Goal: Information Seeking & Learning: Learn about a topic

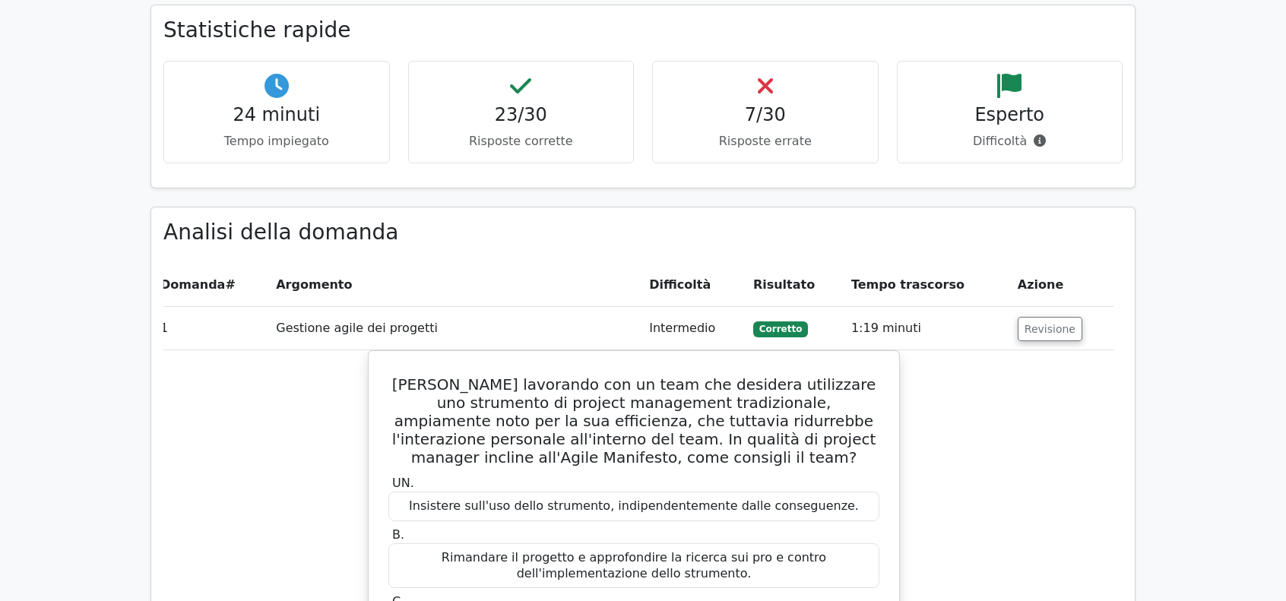
scroll to position [1447, 0]
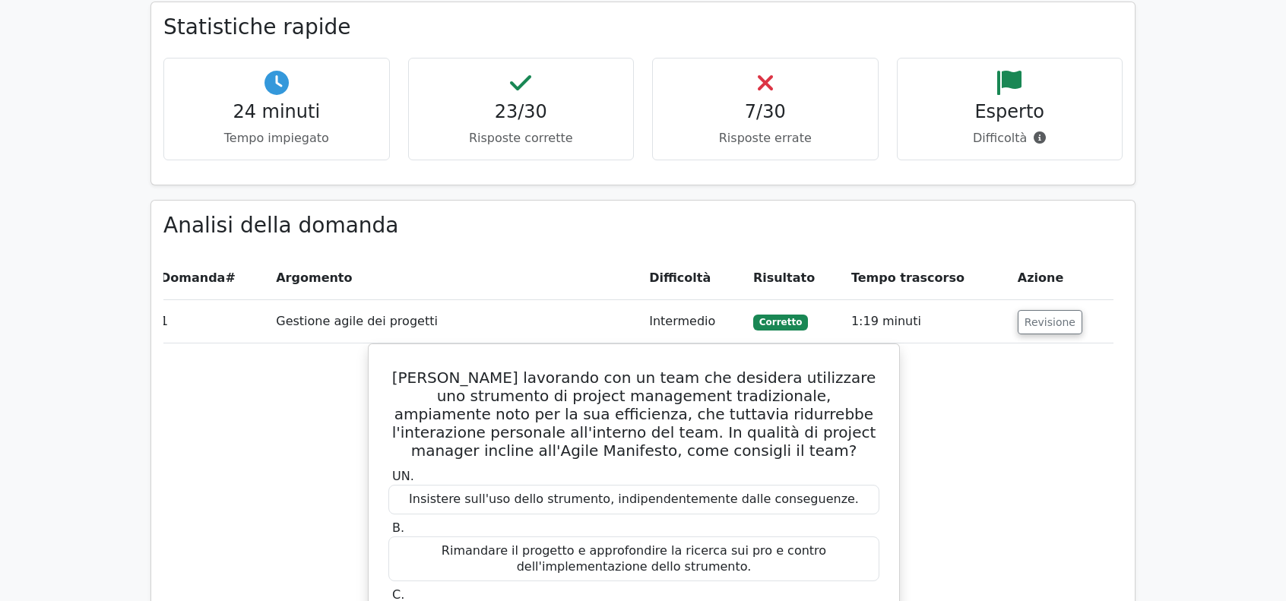
click at [930, 301] on td "1:19 minuti" at bounding box center [928, 321] width 166 height 43
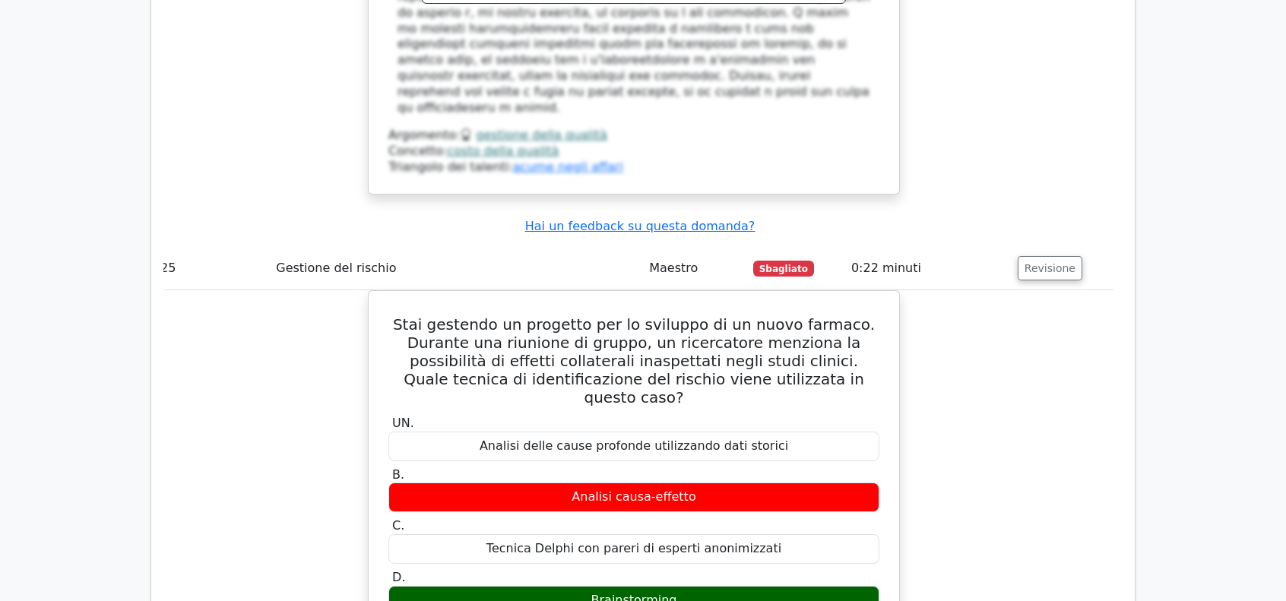
scroll to position [9458, 0]
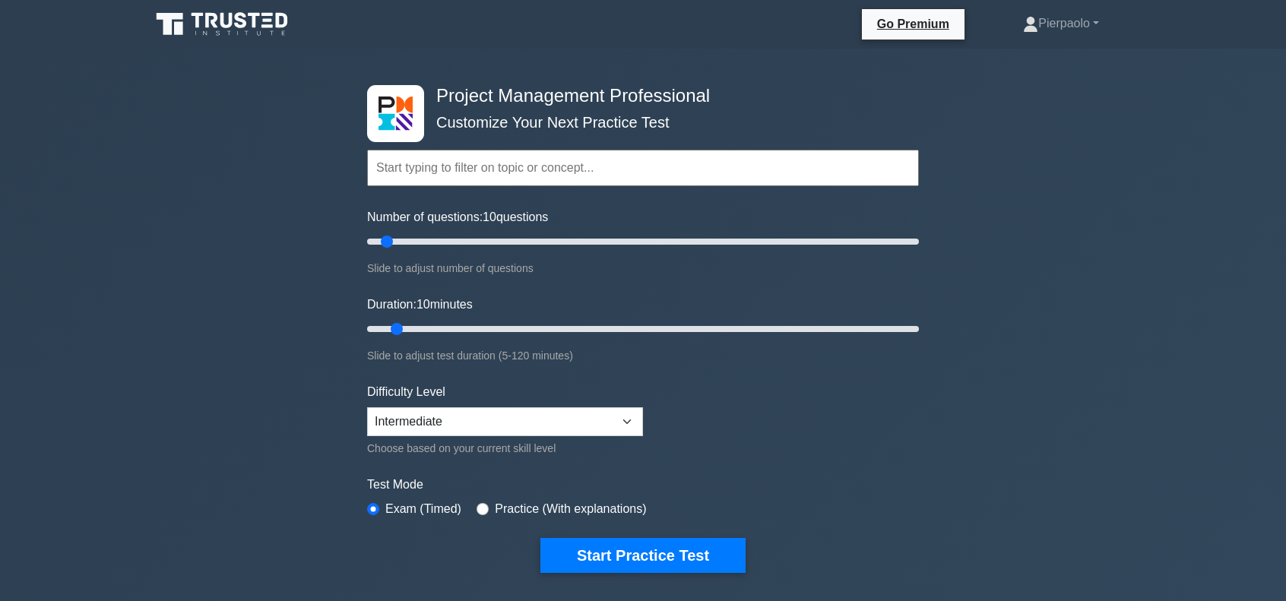
click at [509, 166] on input "text" at bounding box center [643, 168] width 552 height 36
type input "a"
click at [564, 417] on select "Beginner Intermediate Expert" at bounding box center [505, 421] width 276 height 29
click at [743, 439] on form "Topics Scope Management Time Management Cost Management Quality Management Risk…" at bounding box center [643, 338] width 552 height 470
click at [606, 328] on input "Duration: 55 minutes" at bounding box center [643, 329] width 552 height 18
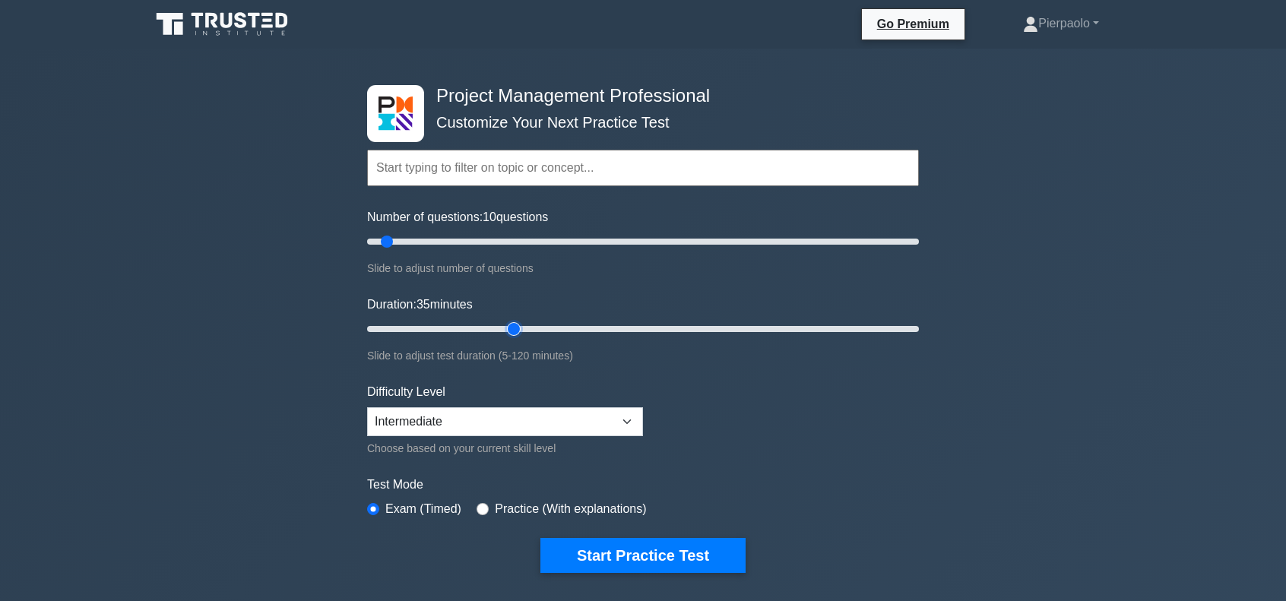
click at [521, 329] on input "Duration: 35 minutes" at bounding box center [643, 329] width 552 height 18
type input "25"
click at [470, 326] on input "Duration: 25 minutes" at bounding box center [643, 329] width 552 height 18
click at [515, 244] on input "Number of questions: 55 questions" at bounding box center [643, 242] width 552 height 18
click at [565, 241] on input "Number of questions: 75 questions" at bounding box center [643, 242] width 552 height 18
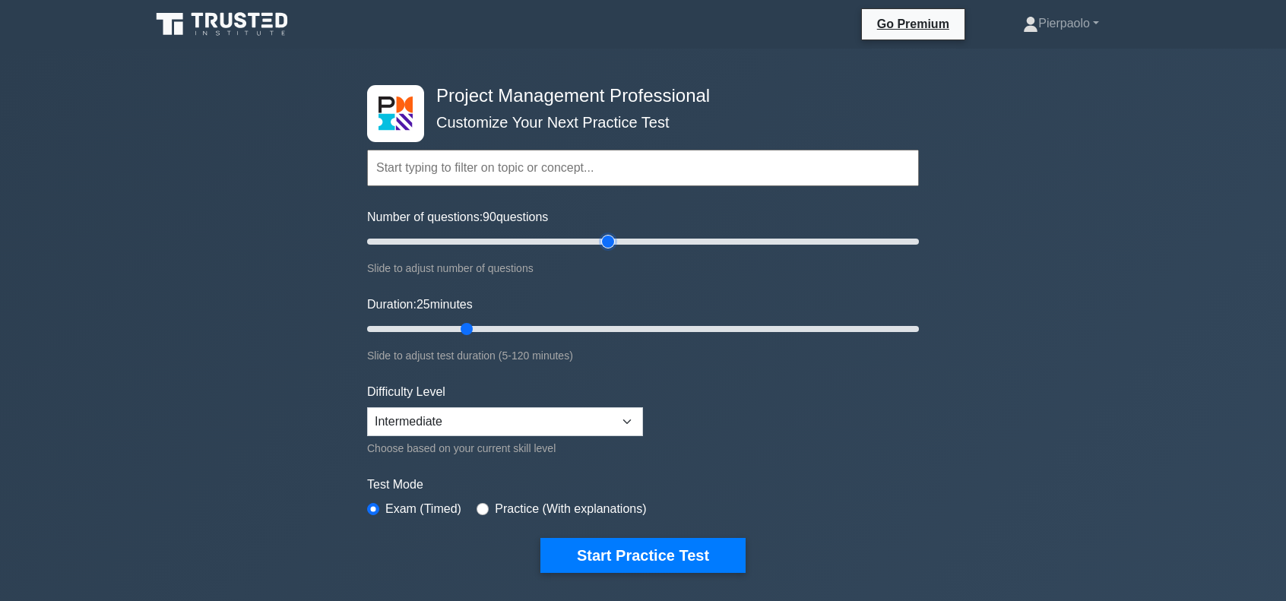
click at [608, 240] on input "Number of questions: 90 questions" at bounding box center [643, 242] width 552 height 18
click at [649, 240] on input "Number of questions: 105 questions" at bounding box center [643, 242] width 552 height 18
click at [883, 244] on input "Number of questions: 105 questions" at bounding box center [643, 242] width 552 height 18
click at [871, 243] on input "Number of questions: 185 questions" at bounding box center [643, 242] width 552 height 18
type input "180"
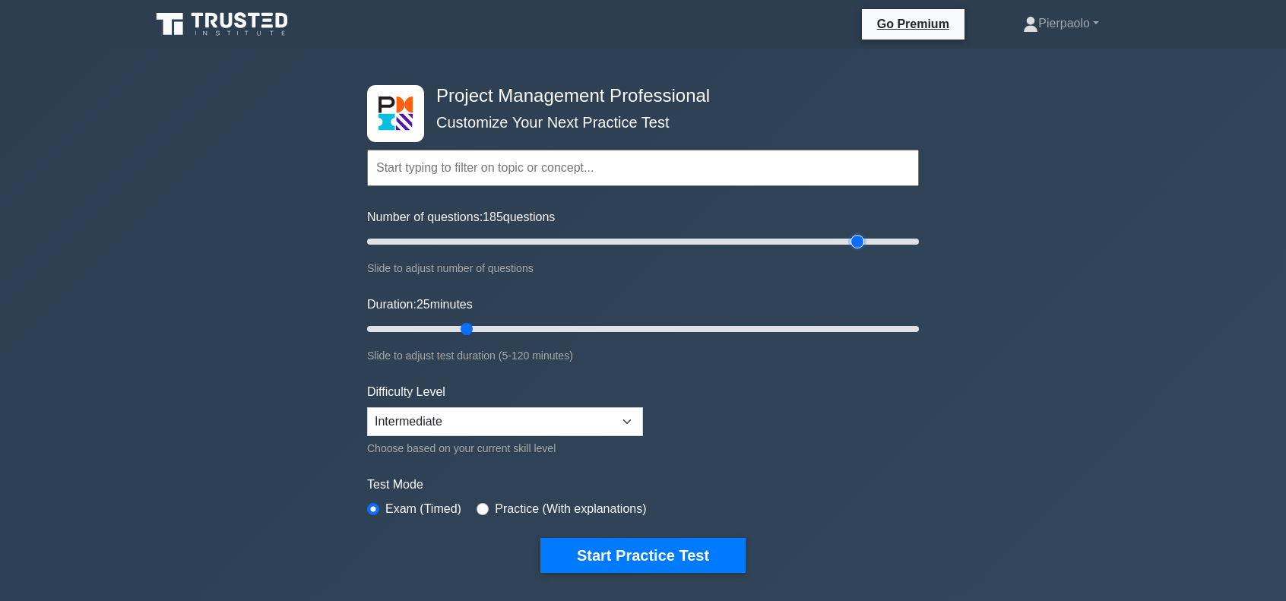
click at [862, 243] on input "Number of questions: 185 questions" at bounding box center [643, 242] width 552 height 18
click at [803, 326] on input "Duration: 95 minutes" at bounding box center [643, 329] width 552 height 18
click at [828, 325] on input "Duration: 100 minutes" at bounding box center [643, 329] width 552 height 18
click at [863, 325] on input "Duration: 110 minutes" at bounding box center [643, 329] width 552 height 18
type input "120"
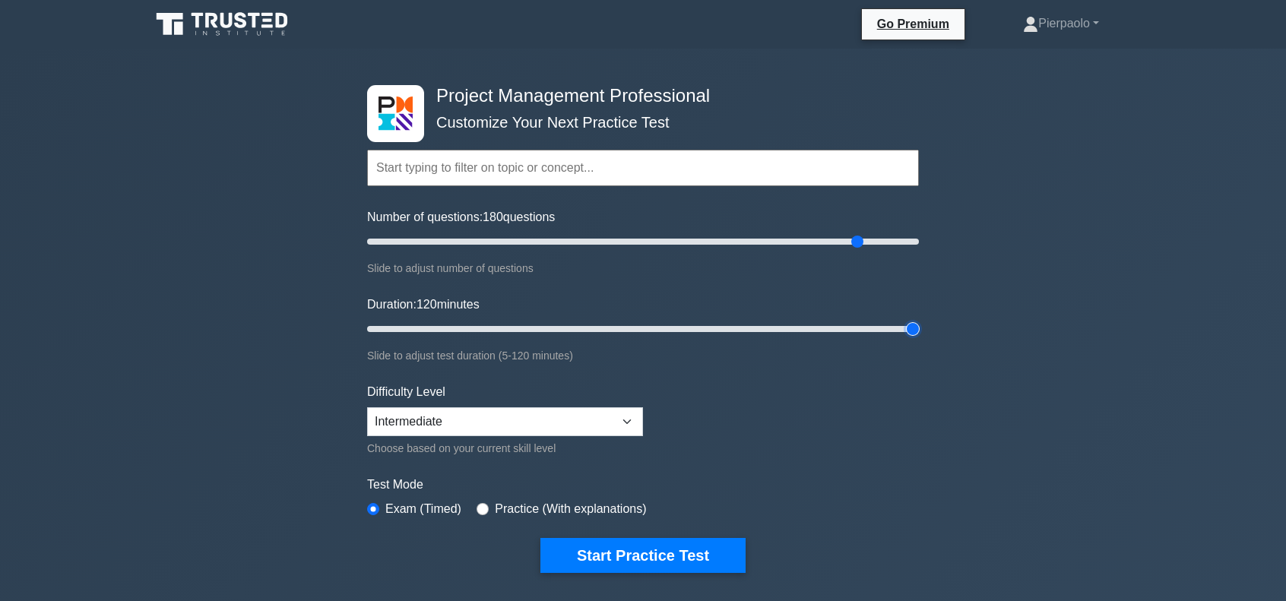
click at [915, 329] on input "Duration: 120 minutes" at bounding box center [643, 329] width 552 height 18
click at [607, 420] on select "Beginner Intermediate Expert" at bounding box center [505, 421] width 276 height 29
select select "expert"
click at [367, 407] on select "Beginner Intermediate Expert" at bounding box center [505, 421] width 276 height 29
click at [619, 555] on button "Start Practice Test" at bounding box center [642, 555] width 205 height 35
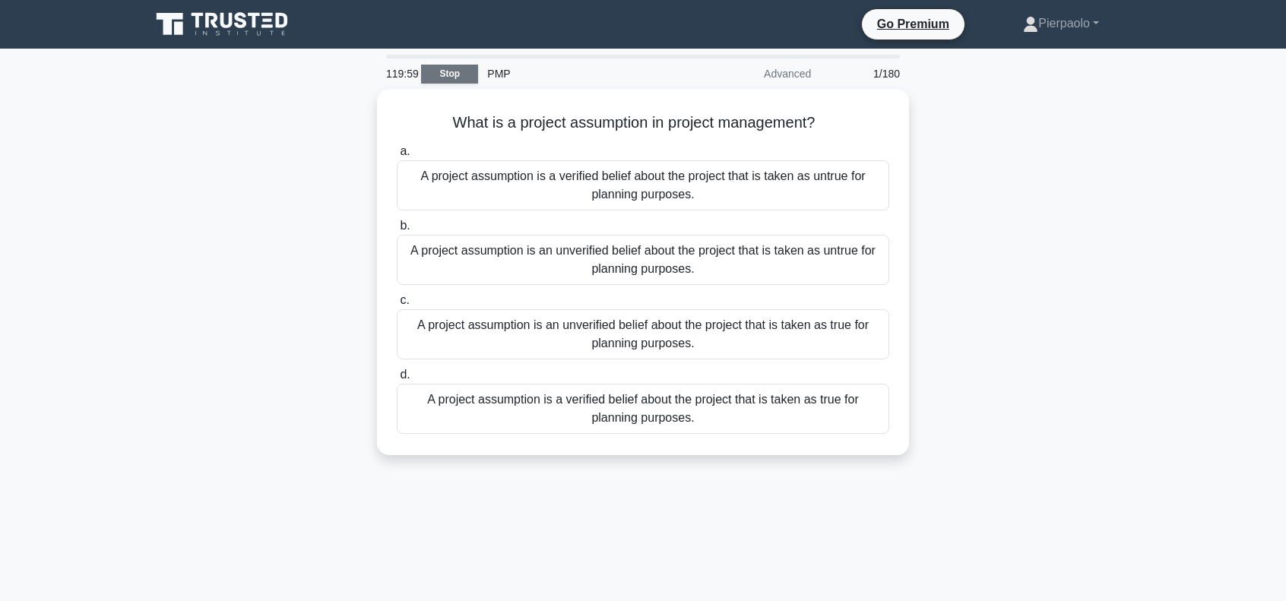
click at [444, 69] on link "Stop" at bounding box center [449, 74] width 57 height 19
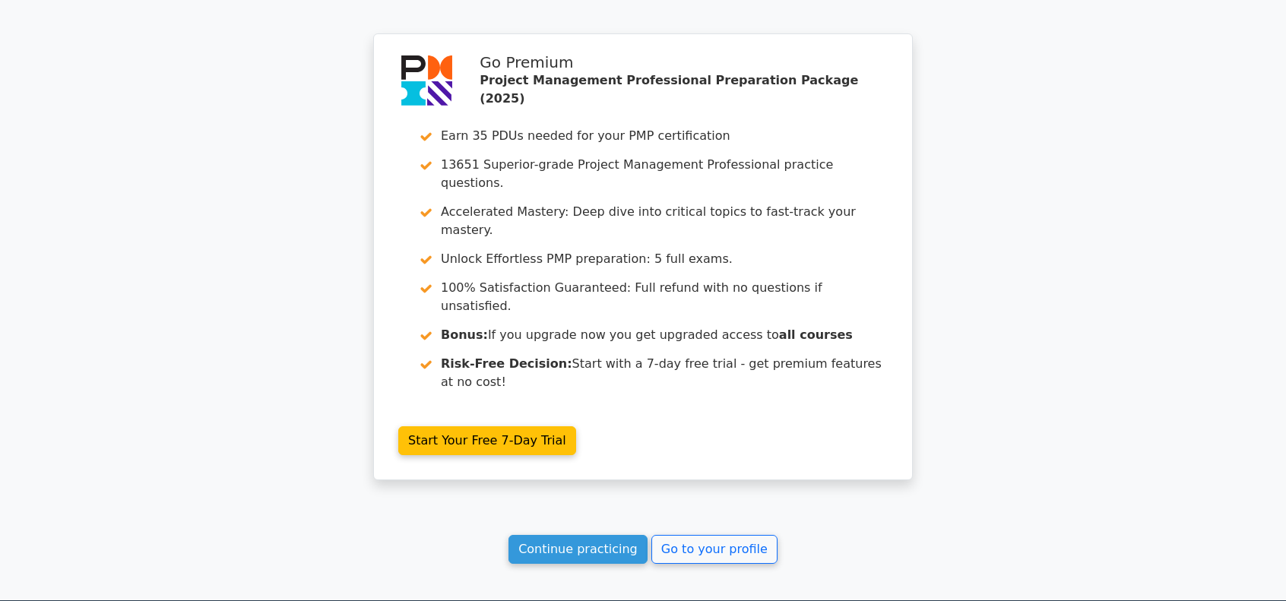
scroll to position [1319, 0]
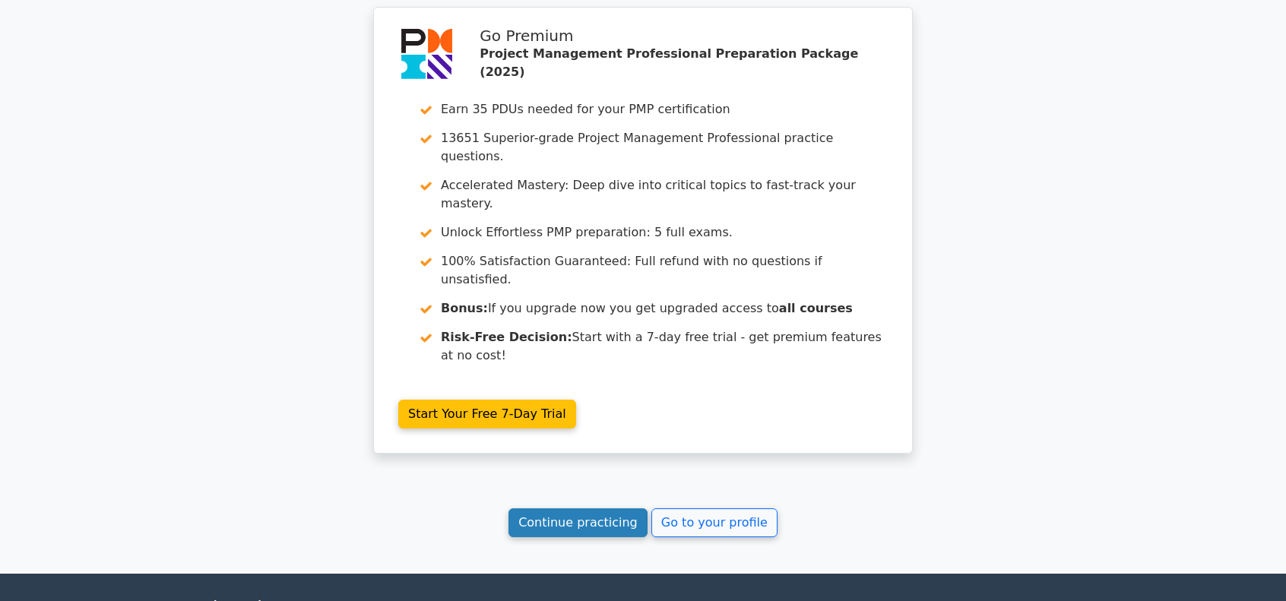
click at [626, 508] on link "Continue practicing" at bounding box center [577, 522] width 139 height 29
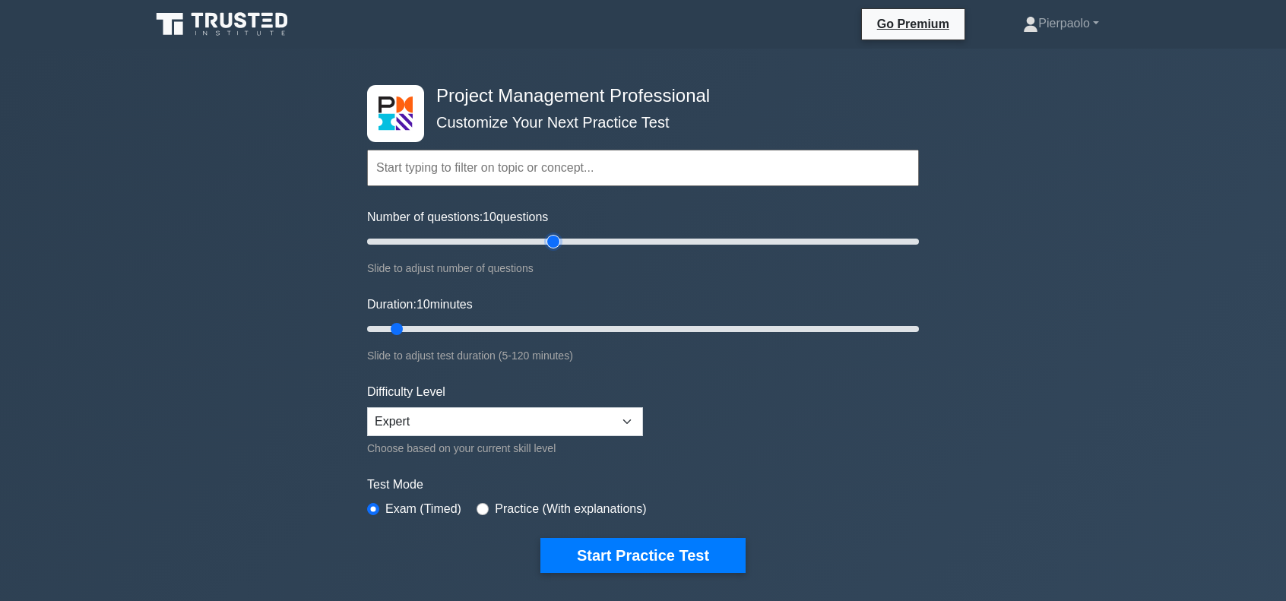
click at [557, 241] on input "Number of questions: 10 questions" at bounding box center [643, 242] width 552 height 18
click at [535, 239] on input "Number of questions: 70 questions" at bounding box center [643, 242] width 552 height 18
type input "60"
click at [520, 238] on input "Number of questions: 60 questions" at bounding box center [643, 242] width 552 height 18
drag, startPoint x: 529, startPoint y: 332, endPoint x: 548, endPoint y: 332, distance: 19.0
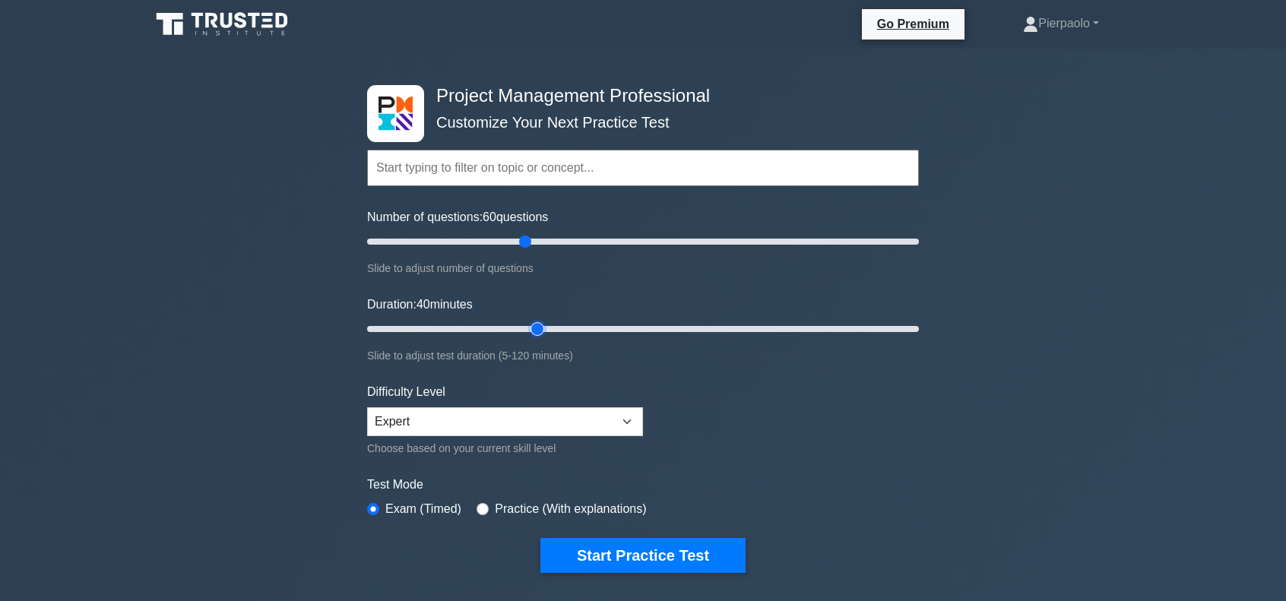
click at [548, 332] on input "Duration: 40 minutes" at bounding box center [643, 329] width 552 height 18
click at [562, 326] on input "Duration: 45 minutes" at bounding box center [643, 329] width 552 height 18
type input "50"
click at [577, 326] on input "Duration: 50 minutes" at bounding box center [643, 329] width 552 height 18
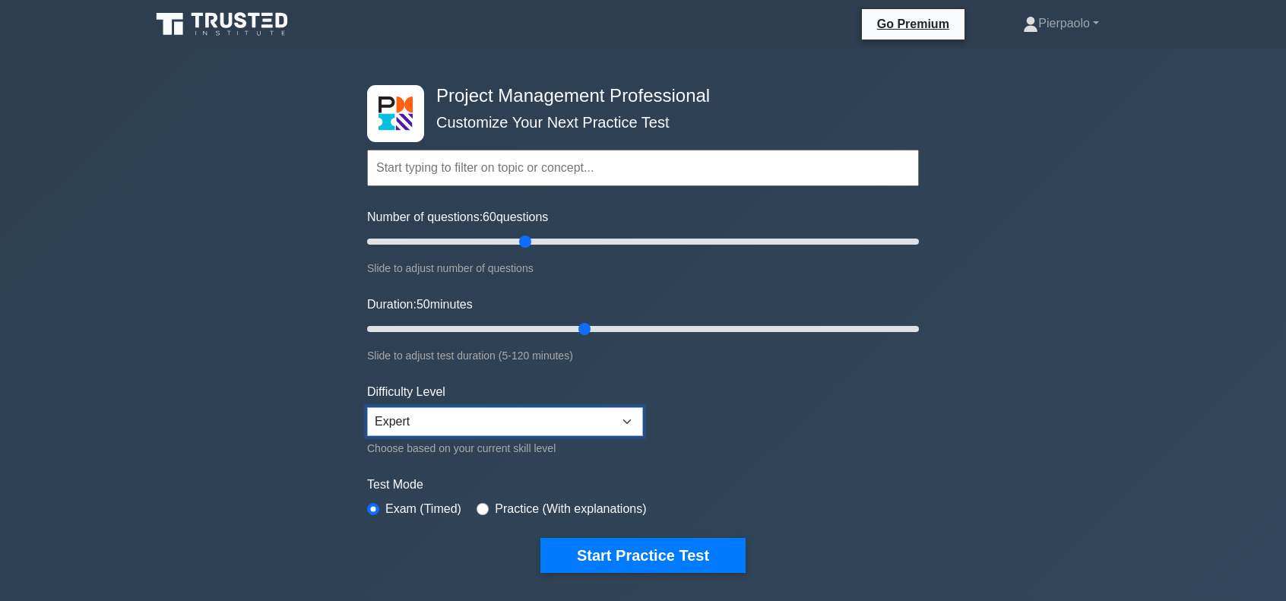
click at [622, 423] on select "Beginner Intermediate Expert" at bounding box center [505, 421] width 276 height 29
click at [367, 407] on select "Beginner Intermediate Expert" at bounding box center [505, 421] width 276 height 29
click at [741, 472] on form "Topics Scope Management Time Management Cost Management Quality Management Risk…" at bounding box center [643, 338] width 552 height 470
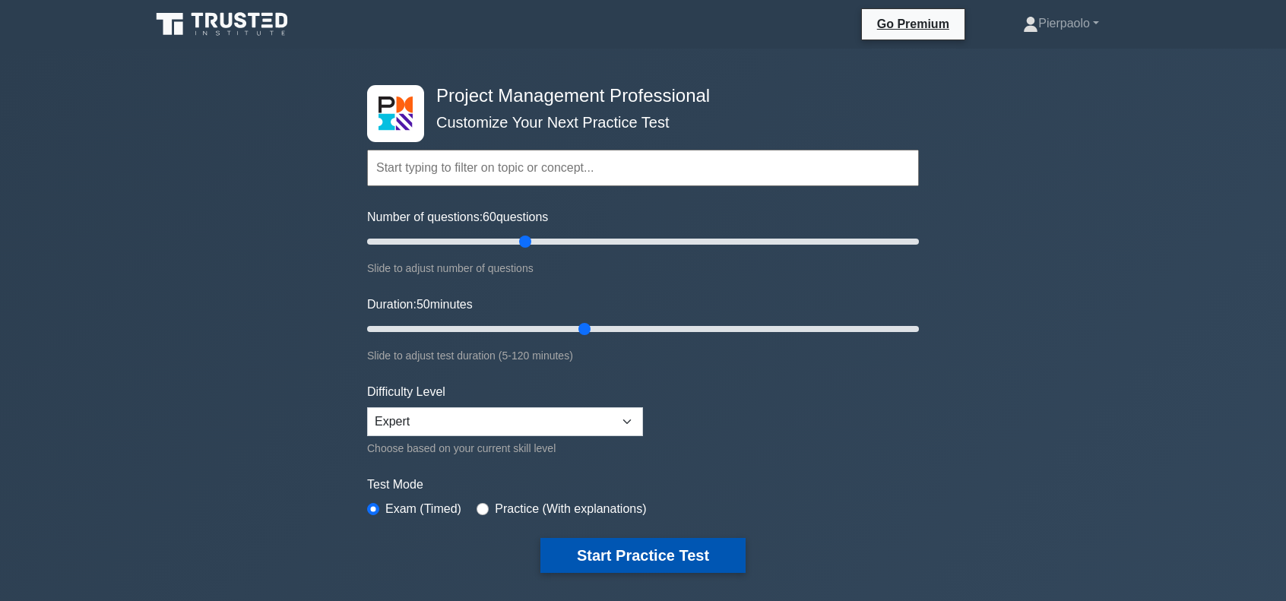
click at [710, 554] on button "Start Practice Test" at bounding box center [642, 555] width 205 height 35
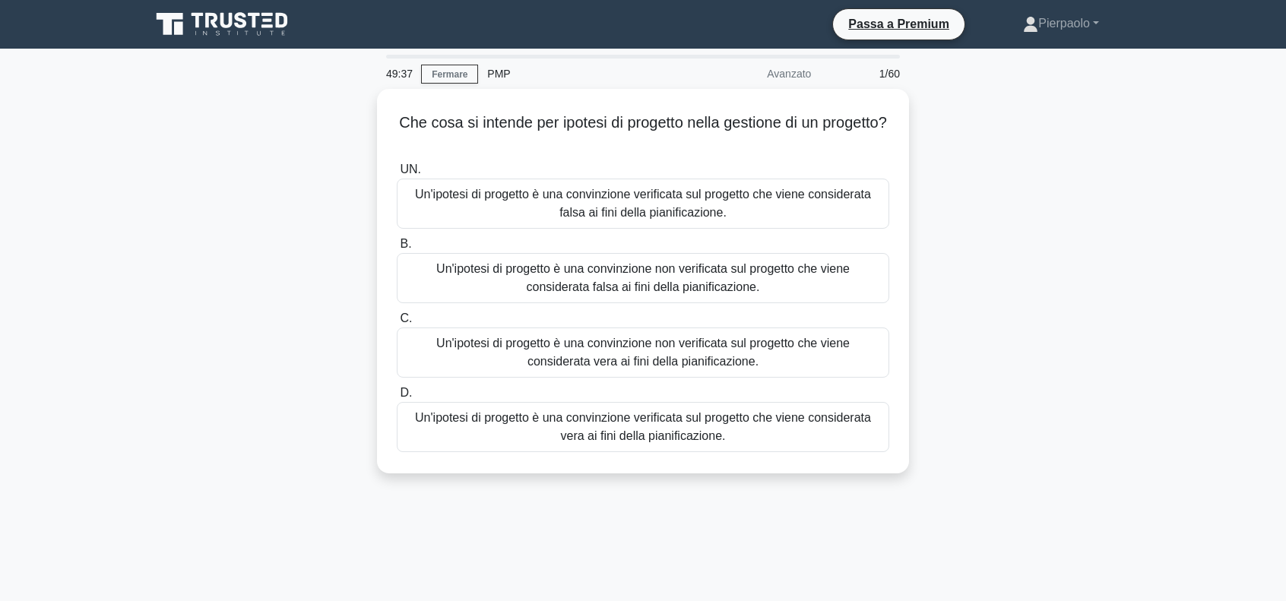
click at [1037, 207] on div "Che cosa si intende per ipotesi di progetto nella gestione di un progetto? .spi…" at bounding box center [642, 290] width 1003 height 403
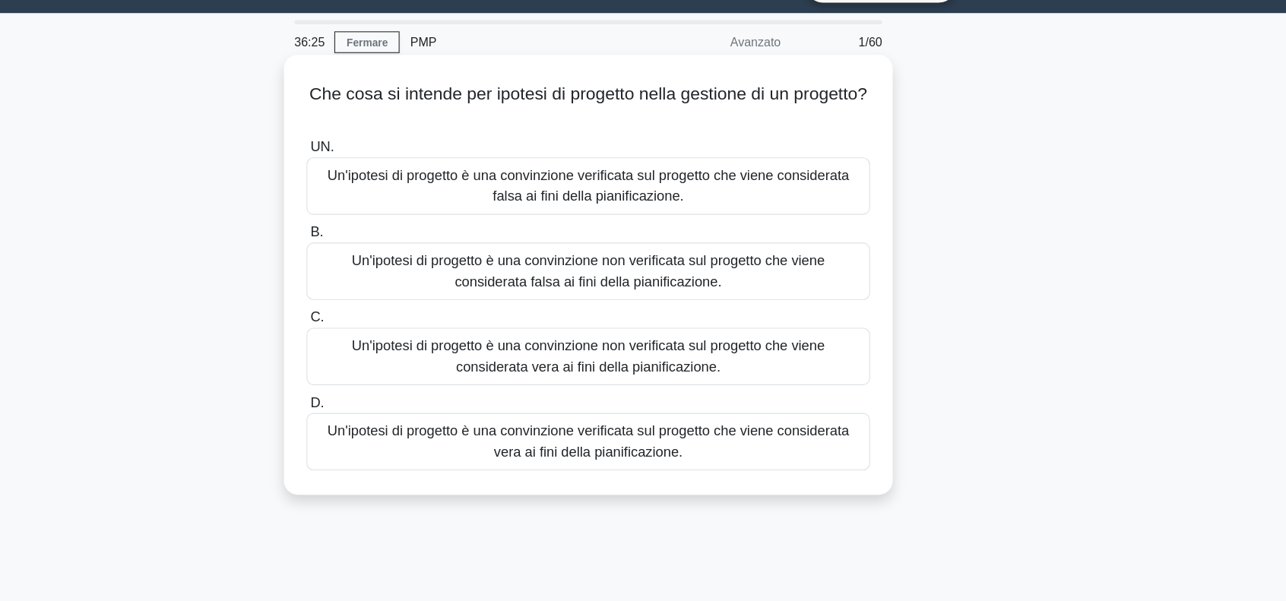
click at [561, 346] on font "Un'ipotesi di progetto è una convinzione non verificata sul progetto che viene …" at bounding box center [642, 348] width 413 height 31
click at [397, 320] on input "C. Un'ipotesi di progetto è una convinzione non verificata sul progetto che vie…" at bounding box center [397, 315] width 0 height 10
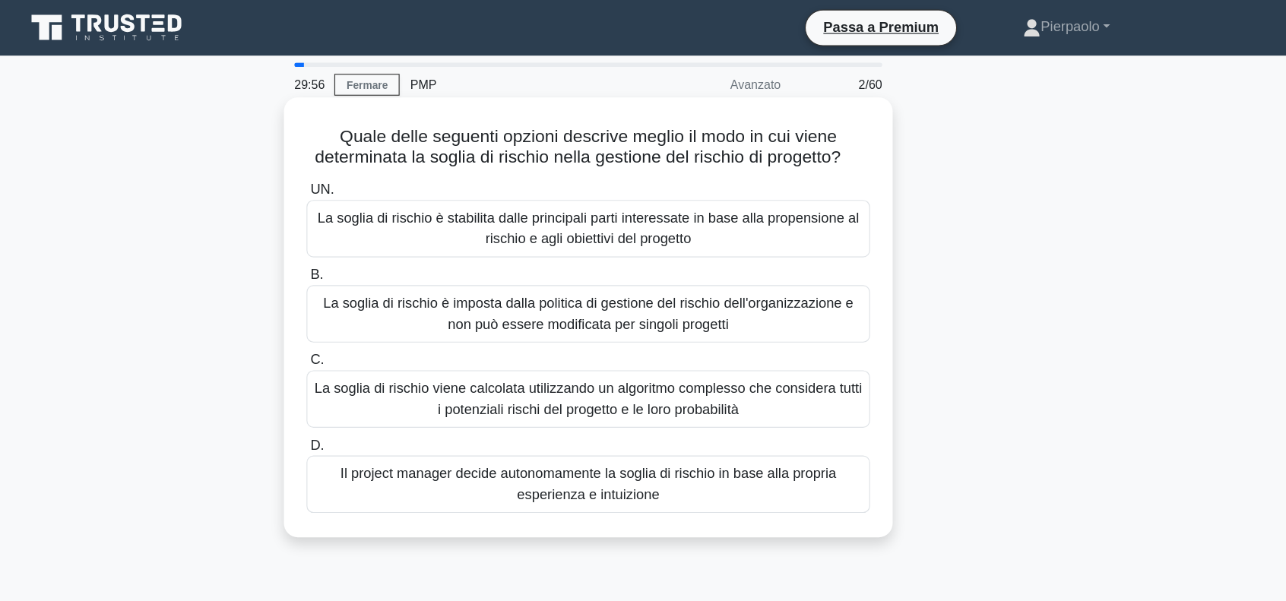
click at [613, 215] on font "La soglia di rischio è stabilita dalle principali parti interessate in base all…" at bounding box center [643, 199] width 473 height 31
click at [397, 171] on input "UN. La soglia di rischio è stabilita dalle principali parti interessate in base…" at bounding box center [397, 166] width 0 height 10
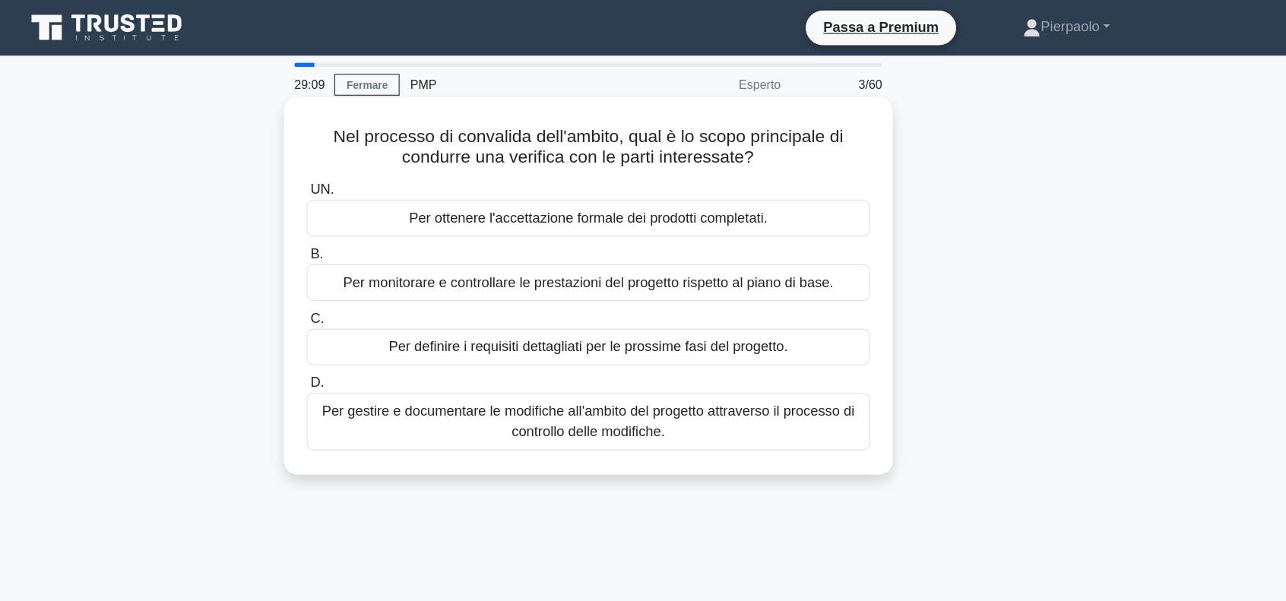
click at [606, 375] on font "Per gestire e documentare le modifiche all'ambito del progetto attraverso il pr…" at bounding box center [642, 368] width 465 height 31
click at [397, 340] on input "D. Per gestire e documentare le modifiche all'ambito del progetto attraverso il…" at bounding box center [397, 335] width 0 height 10
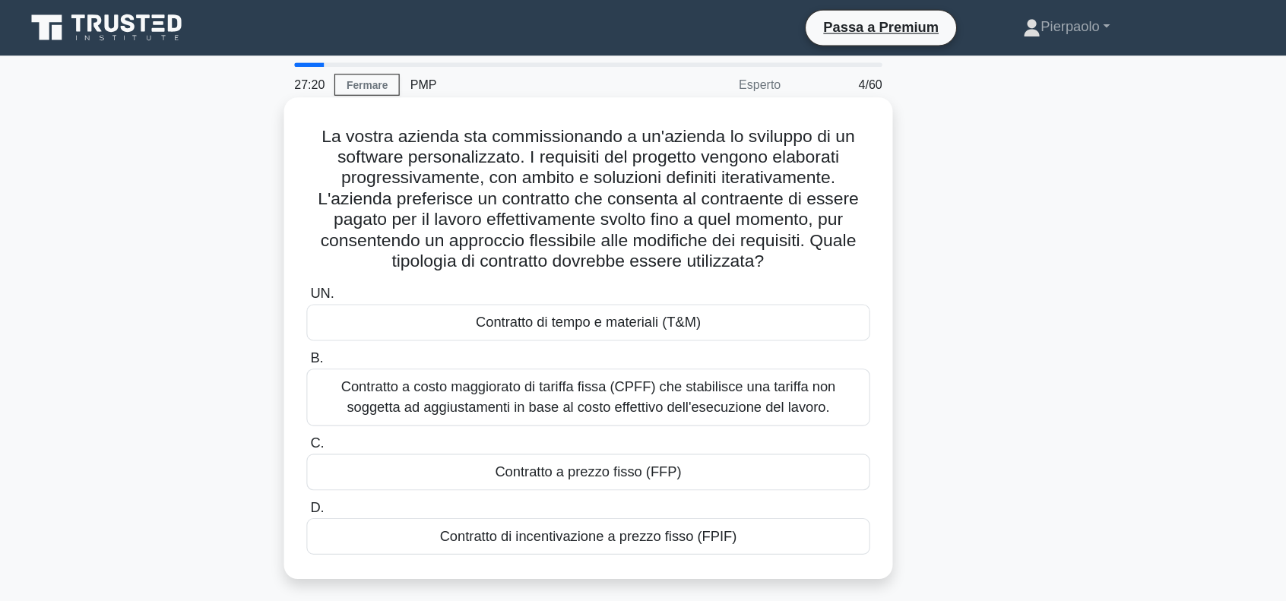
click at [676, 346] on font "Contratto a costo maggiorato di tariffa fissa (CPFF) che stabilisce una tariffa…" at bounding box center [643, 346] width 432 height 31
click at [397, 318] on input "B. Contratto a costo maggiorato di tariffa fissa (CPFF) che stabilisce una tari…" at bounding box center [397, 314] width 0 height 10
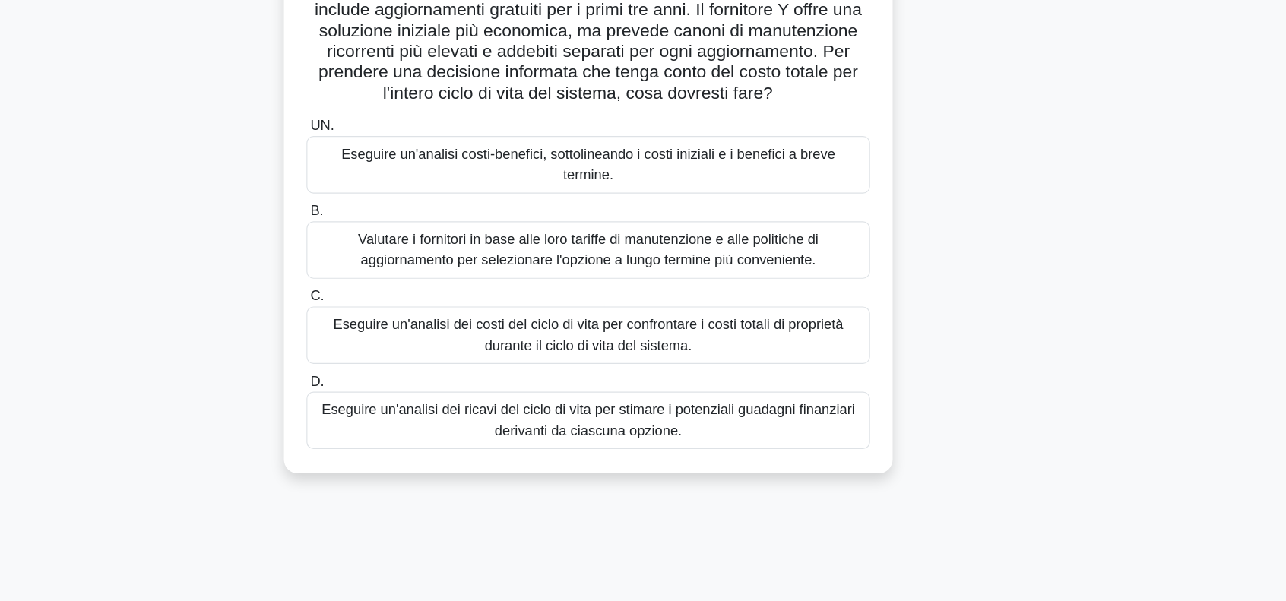
scroll to position [113, 0]
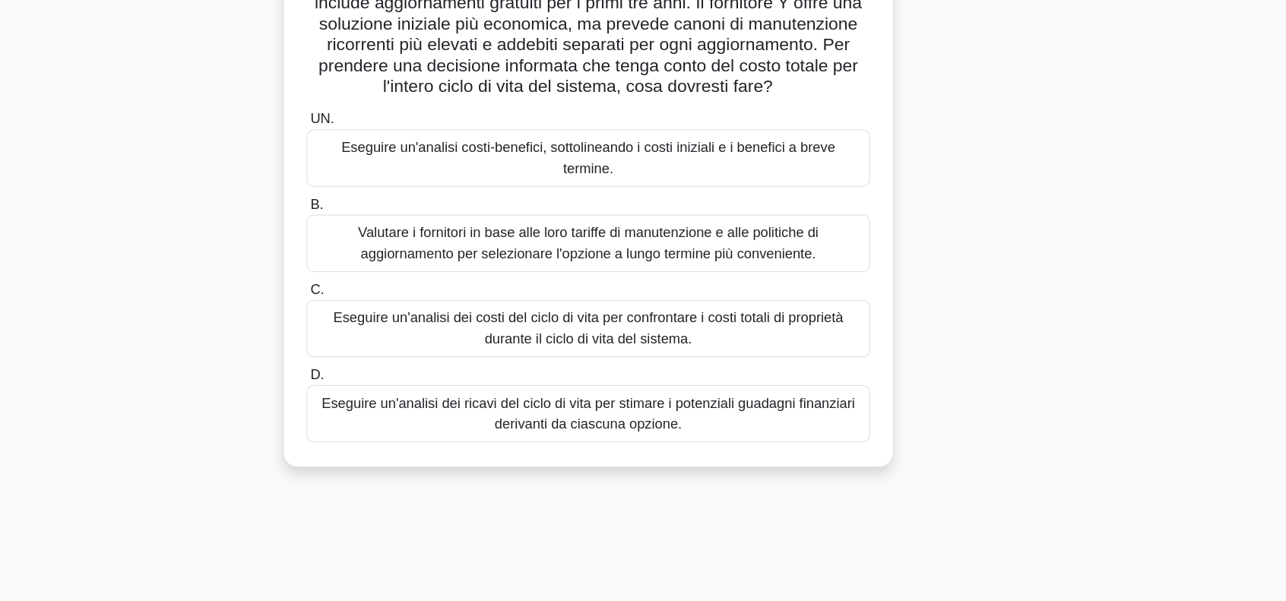
click at [656, 361] on font "Eseguire un'analisi dei costi del ciclo di vita per confrontare i costi totali …" at bounding box center [642, 362] width 445 height 31
click at [397, 334] on input "C. Eseguire un'analisi dei costi del ciclo di vita per confrontare i costi tota…" at bounding box center [397, 329] width 0 height 10
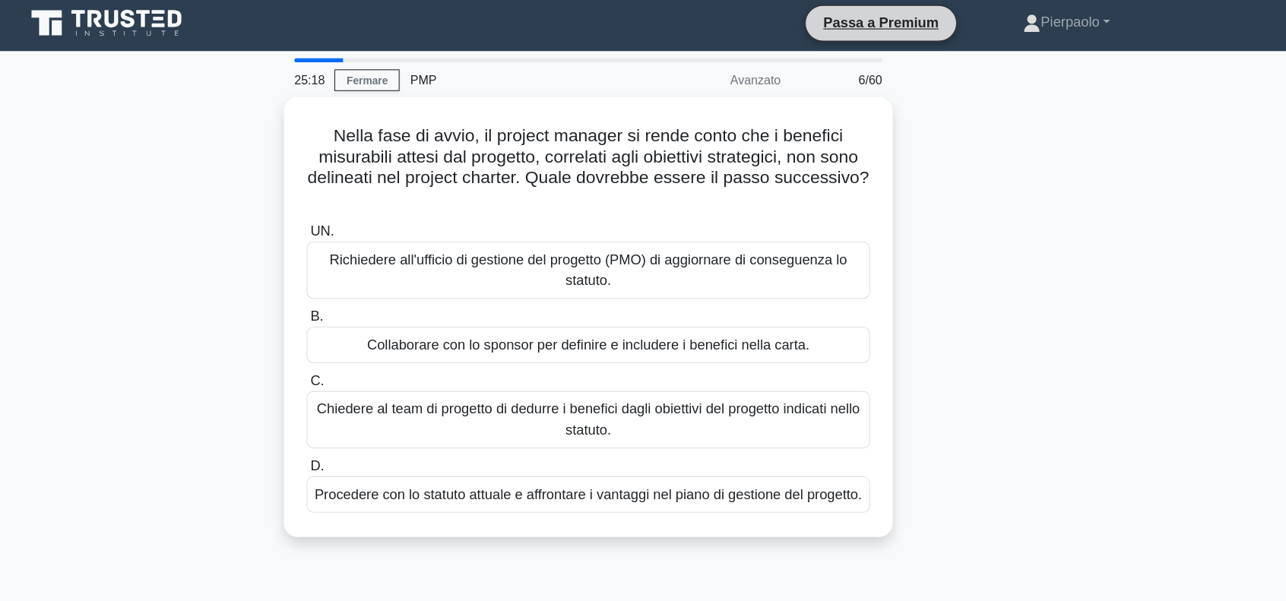
scroll to position [0, 0]
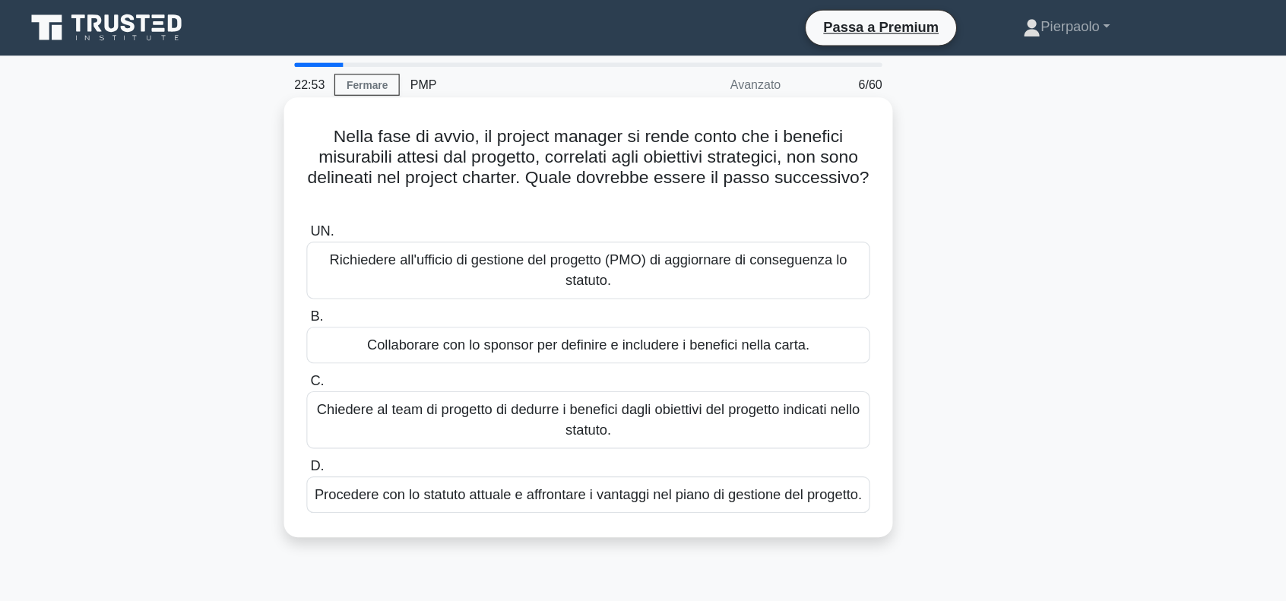
click at [635, 301] on font "Collaborare con lo sponsor per definire e includere i benefici nella carta." at bounding box center [643, 301] width 387 height 13
click at [397, 282] on input "B. Collaborare con lo sponsor per definire e includere i benefici nella carta." at bounding box center [397, 277] width 0 height 10
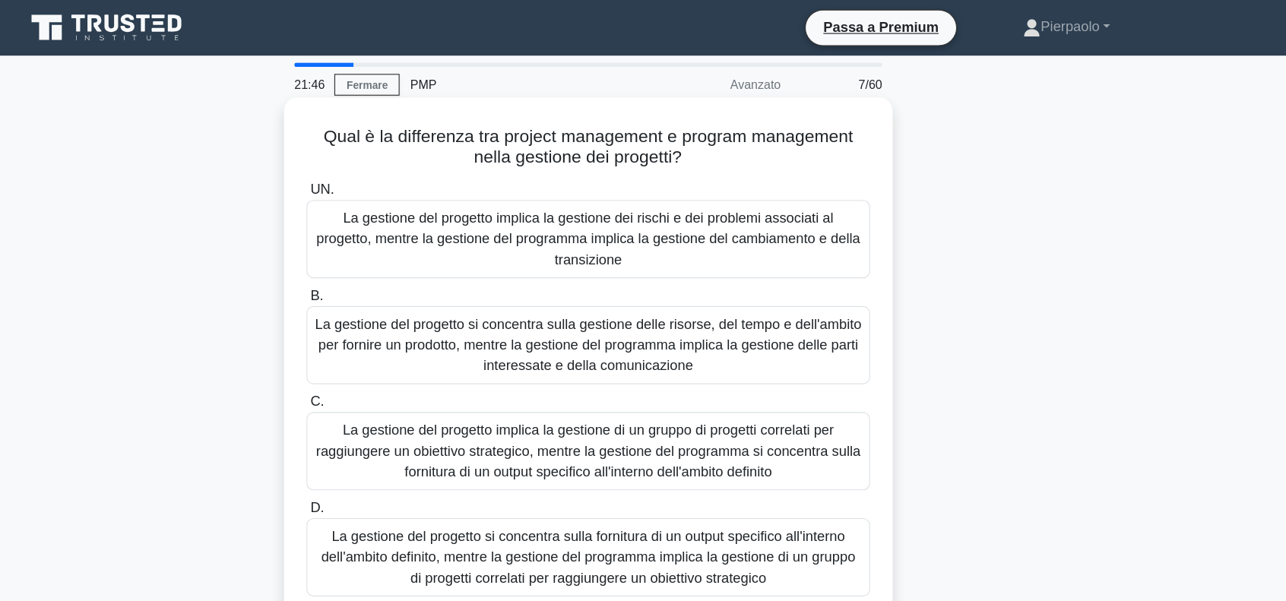
click at [678, 486] on font "La gestione del progetto si concentra sulla fornitura di un output specifico al…" at bounding box center [643, 486] width 467 height 49
click at [397, 449] on input "D. La gestione del progetto si concentra sulla fornitura di un output specifico…" at bounding box center [397, 444] width 0 height 10
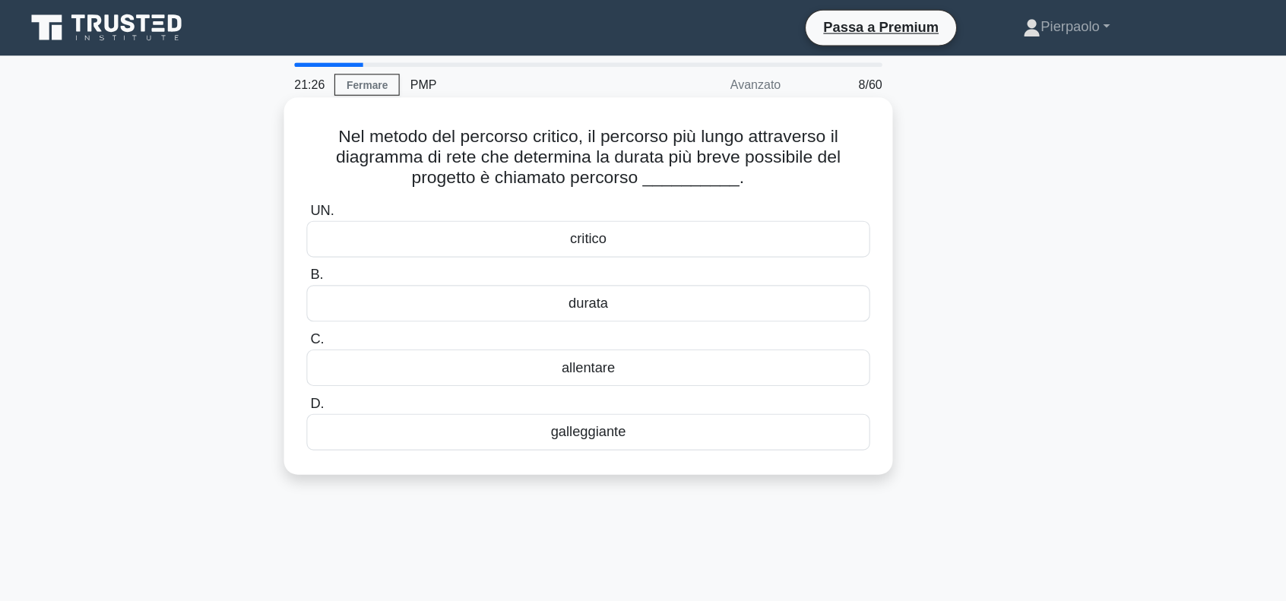
click at [647, 211] on font "critico" at bounding box center [643, 208] width 32 height 13
click at [397, 189] on input "UN. critico" at bounding box center [397, 184] width 0 height 10
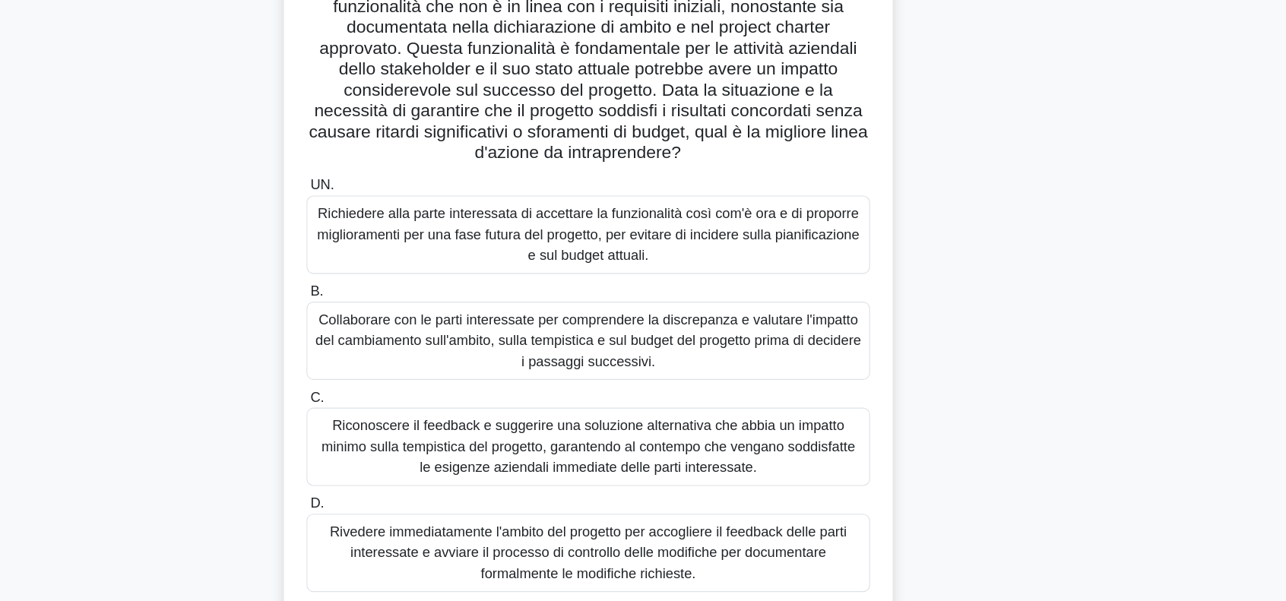
scroll to position [154, 0]
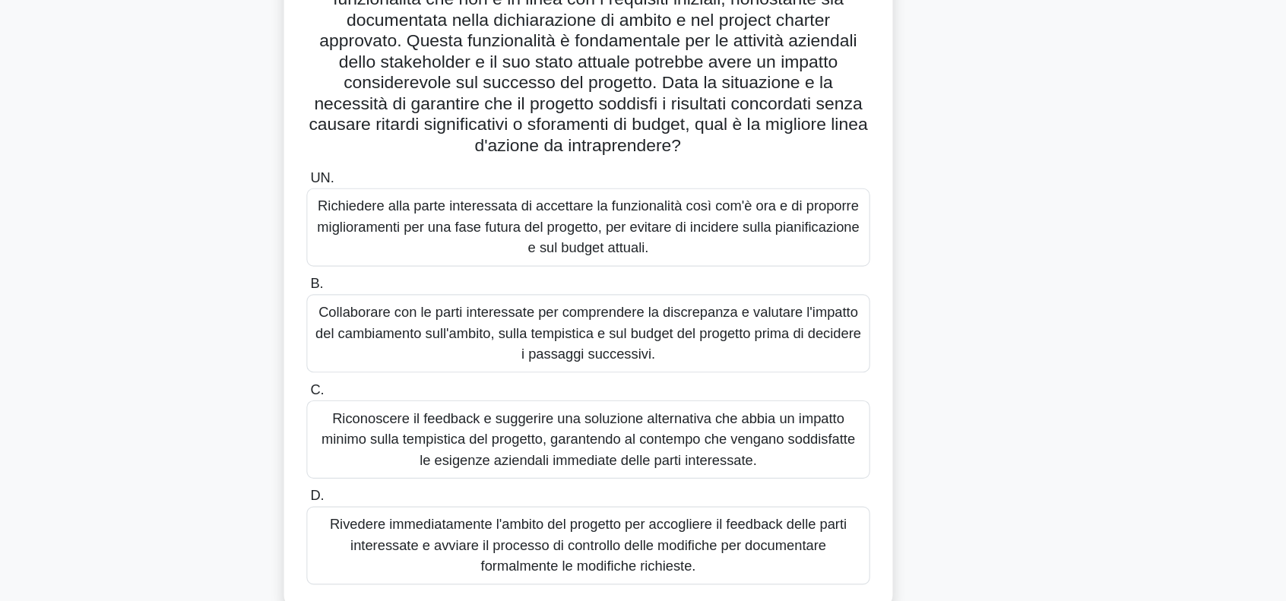
click at [681, 363] on font "Collaborare con le parti interessate per comprendere la discrepanza e valutare …" at bounding box center [642, 366] width 476 height 49
click at [397, 329] on input "B. Collaborare con le parti interessate per comprendere la discrepanza e valuta…" at bounding box center [397, 324] width 0 height 10
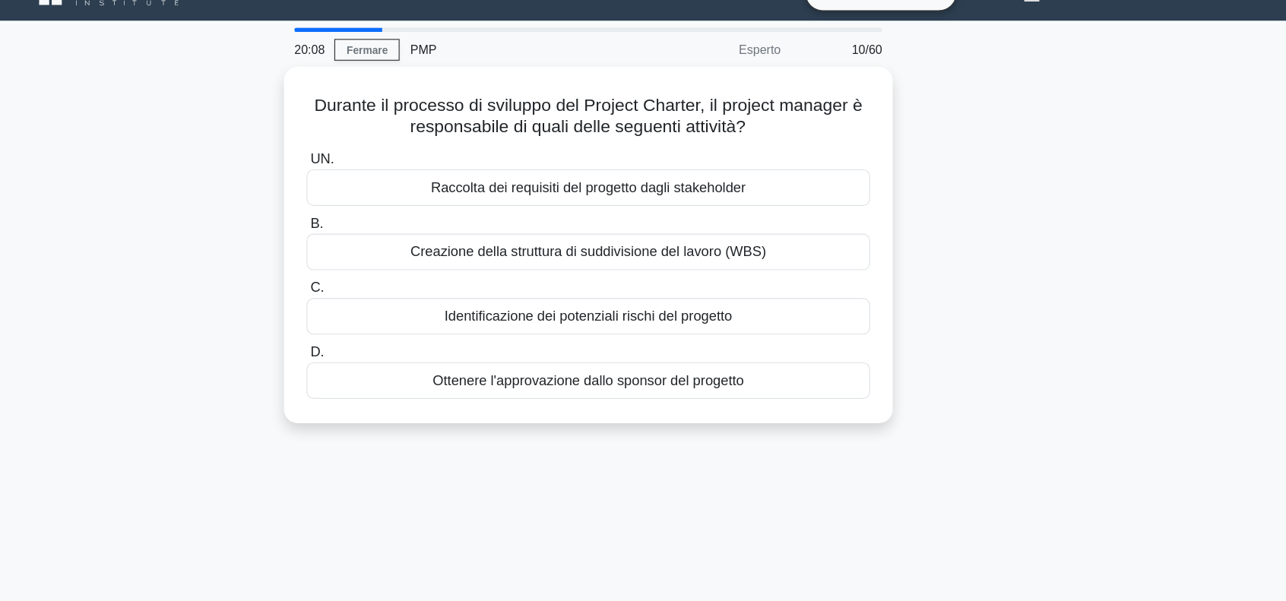
scroll to position [0, 0]
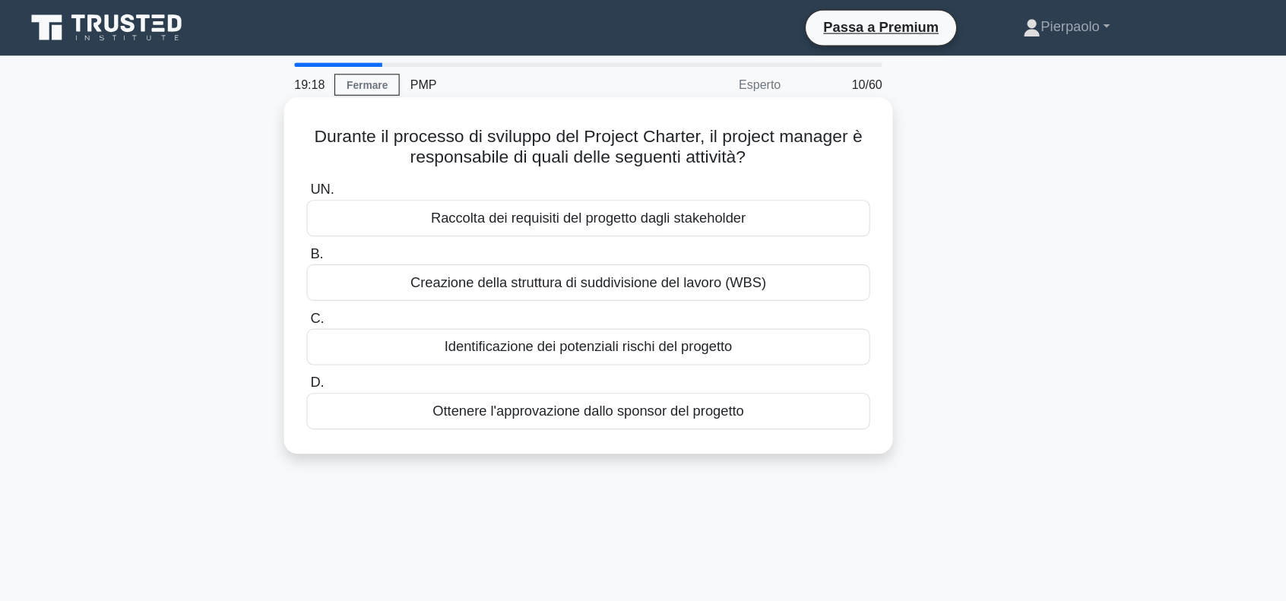
click at [615, 243] on font "Creazione della struttura di suddivisione del lavoro (WBS)" at bounding box center [642, 246] width 311 height 13
click at [397, 227] on input "B. Creazione della struttura di suddivisione del lavoro (WBS)" at bounding box center [397, 222] width 0 height 10
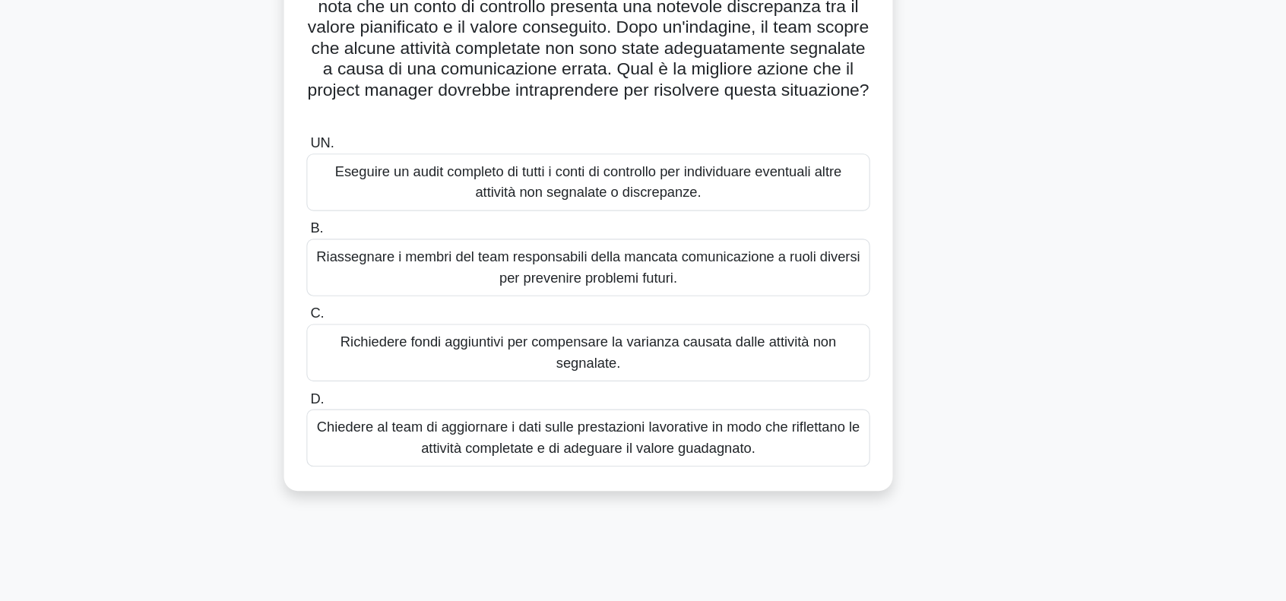
scroll to position [66, 0]
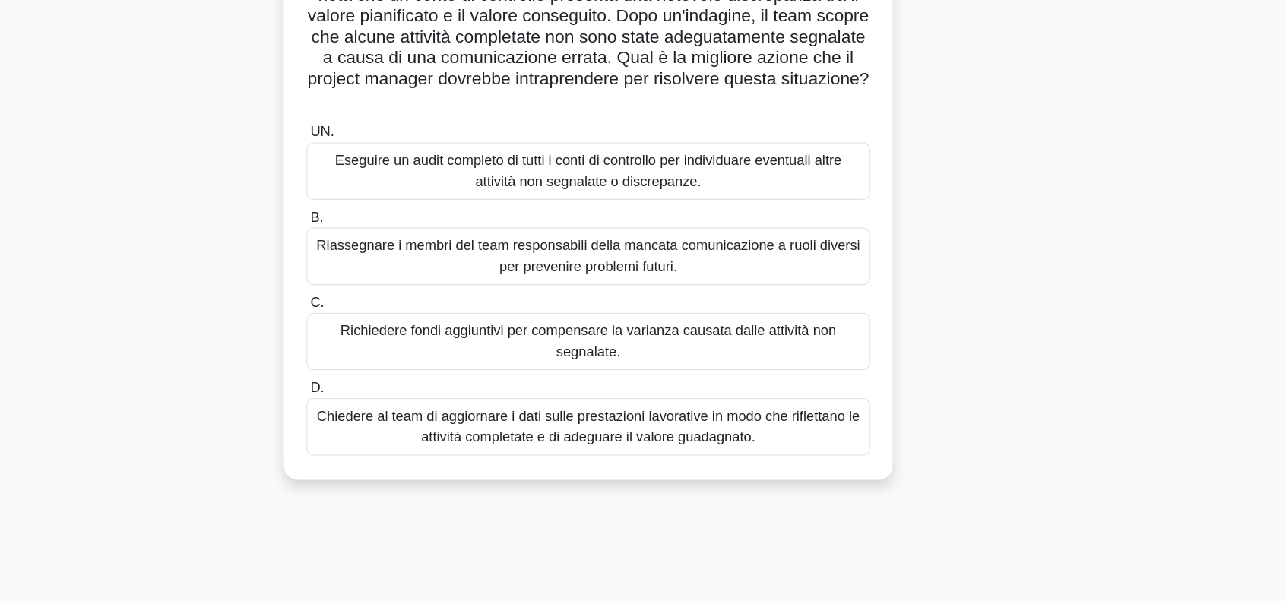
click at [594, 231] on font "Eseguire un audit completo di tutti i conti di controllo per individuare eventu…" at bounding box center [643, 224] width 443 height 31
click at [397, 196] on input "UN. Eseguire un audit completo di tutti i conti di controllo per individuare ev…" at bounding box center [397, 191] width 0 height 10
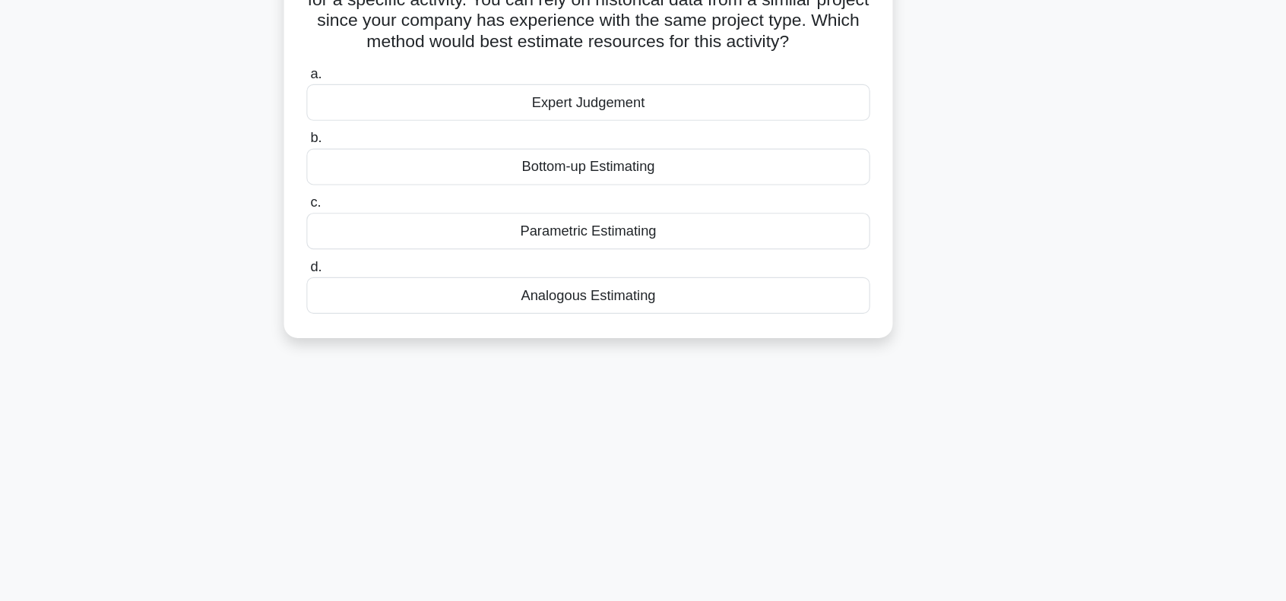
scroll to position [0, 0]
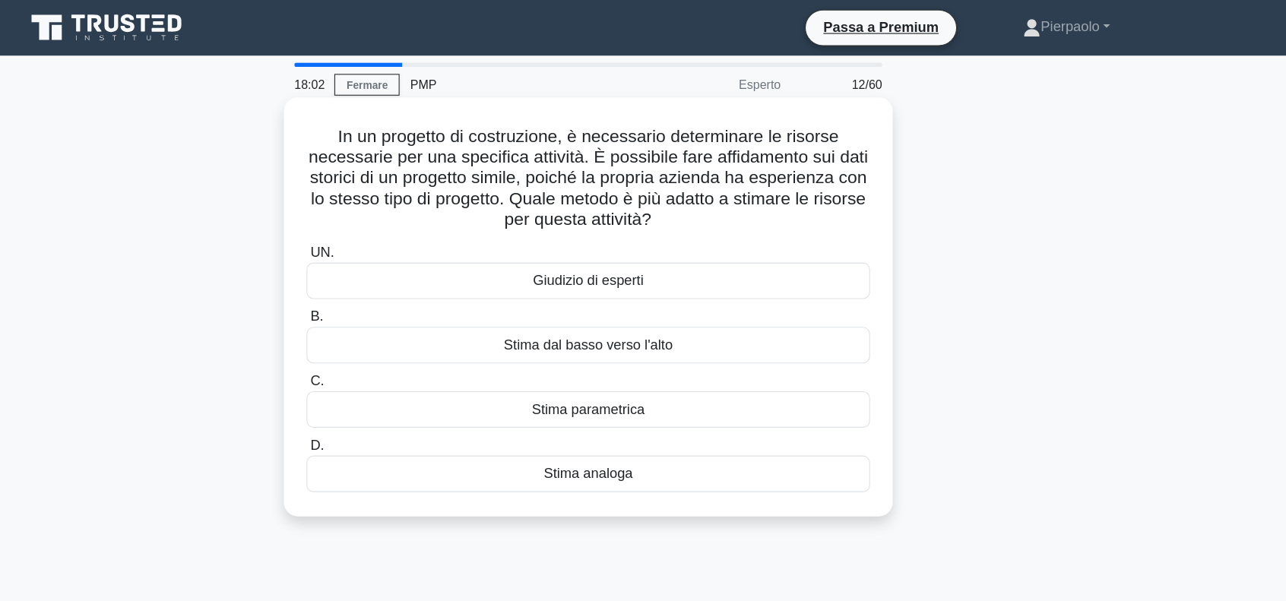
click at [643, 416] on font "Stima analoga" at bounding box center [643, 413] width 78 height 13
click at [397, 394] on input "D. Stima analoga" at bounding box center [397, 390] width 0 height 10
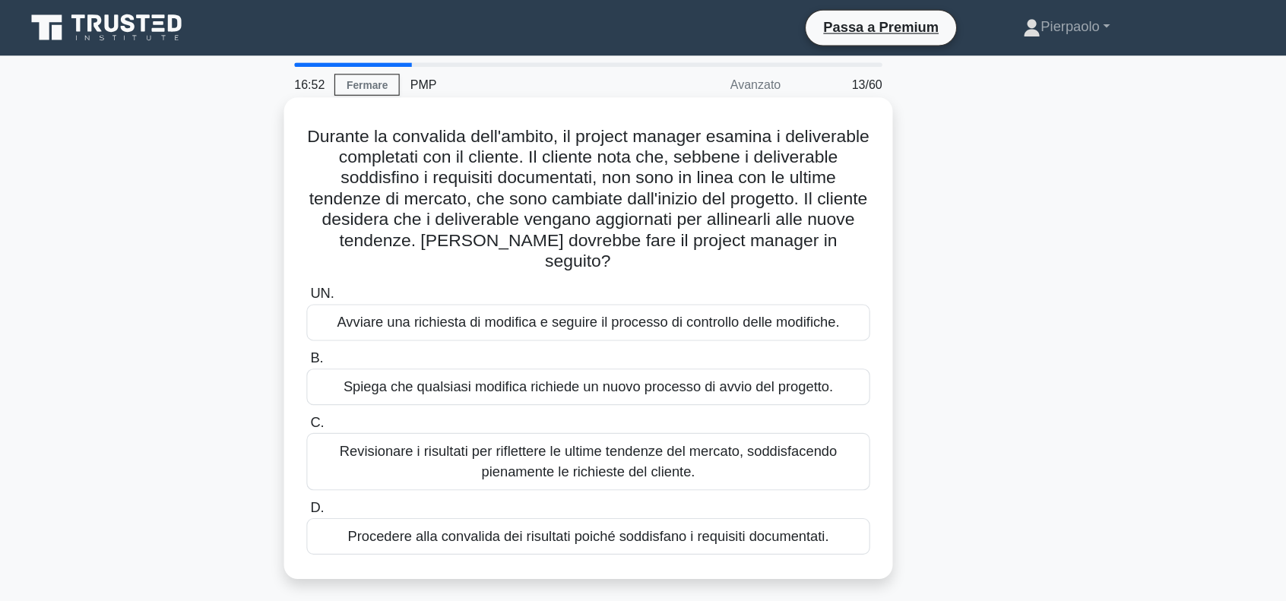
click at [578, 275] on font "Avviare una richiesta di modifica e seguire il processo di controllo delle modi…" at bounding box center [642, 281] width 439 height 13
click at [397, 259] on input "UN. Avviare una richiesta di modifica e seguire il processo di controllo delle …" at bounding box center [397, 257] width 0 height 10
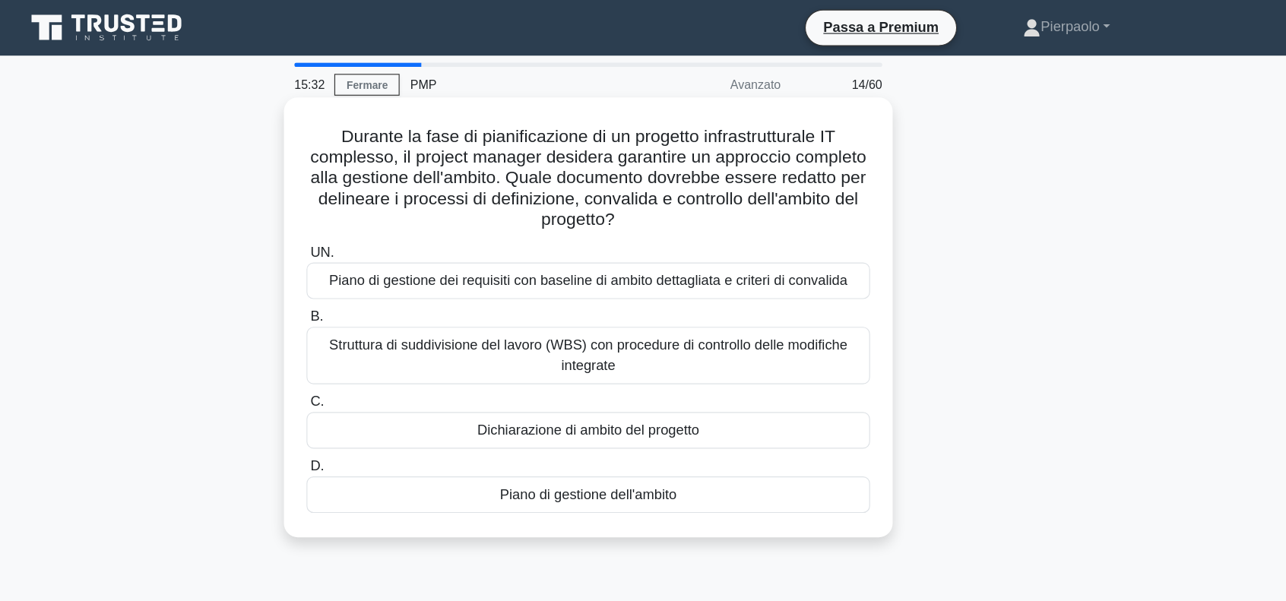
click at [582, 245] on font "Piano di gestione dei requisiti con baseline di ambito dettagliata e criteri di…" at bounding box center [642, 245] width 453 height 13
click at [397, 226] on input "UN. Piano di gestione dei requisiti con baseline di ambito dettagliata e criter…" at bounding box center [397, 221] width 0 height 10
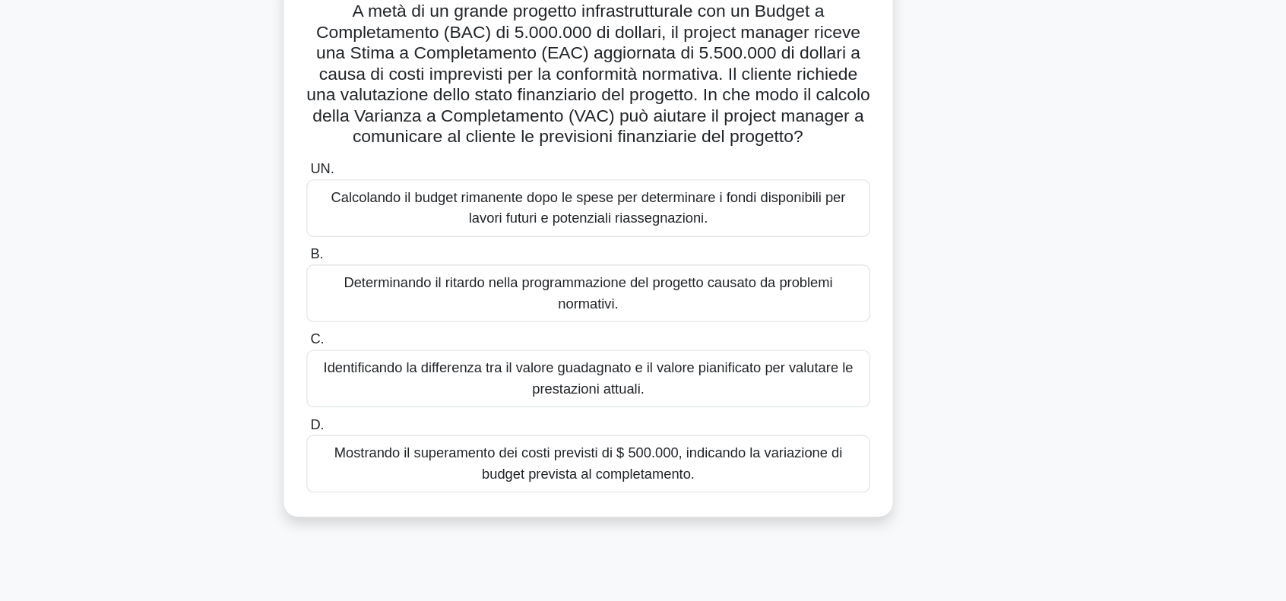
scroll to position [45, 0]
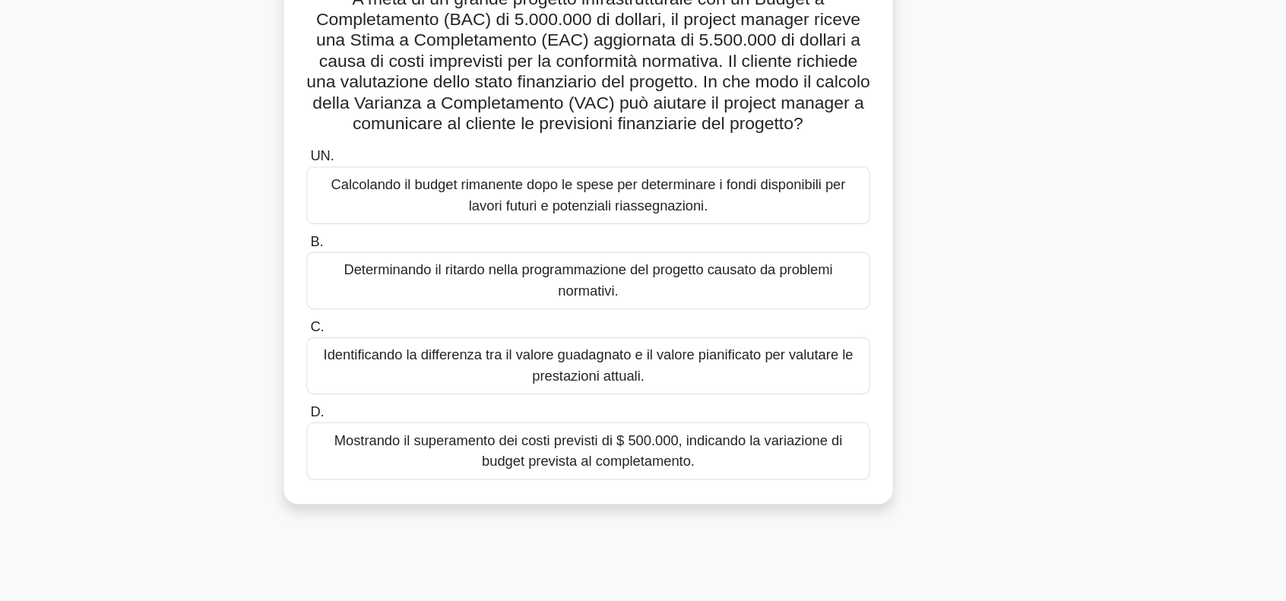
click at [794, 476] on font "Mostrando il superamento dei costi previsti di $ 500.000, indicando la variazio…" at bounding box center [643, 469] width 444 height 31
click at [397, 441] on input "D. Mostrando il superamento dei costi previsti di $ 500.000, indicando la varia…" at bounding box center [397, 436] width 0 height 10
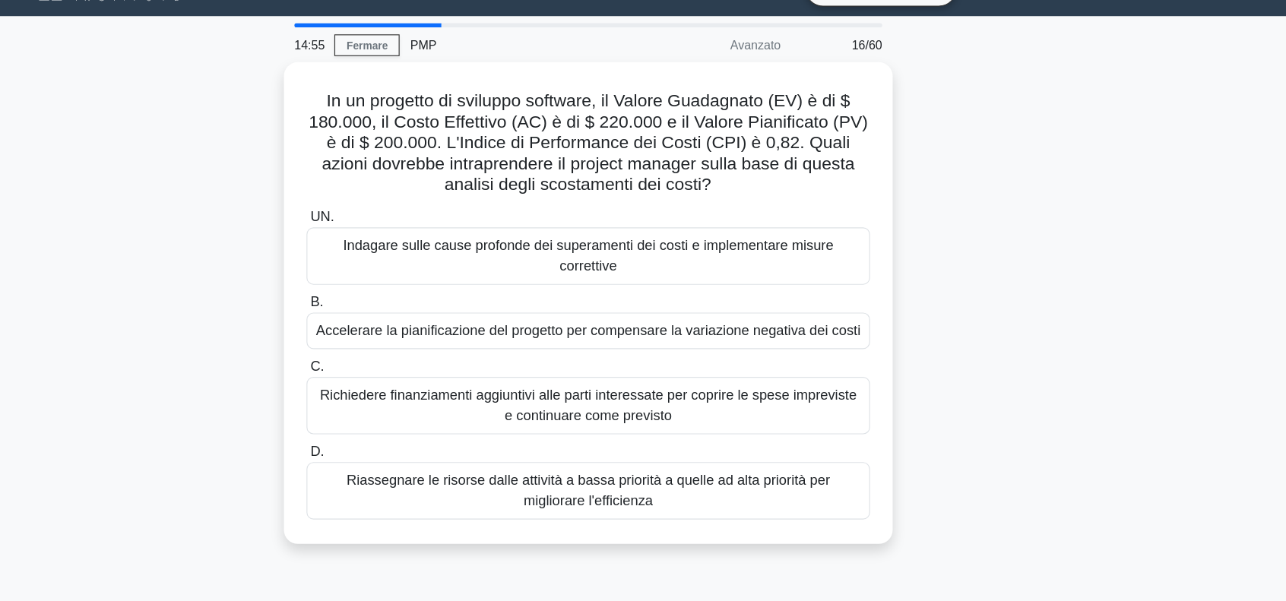
scroll to position [0, 0]
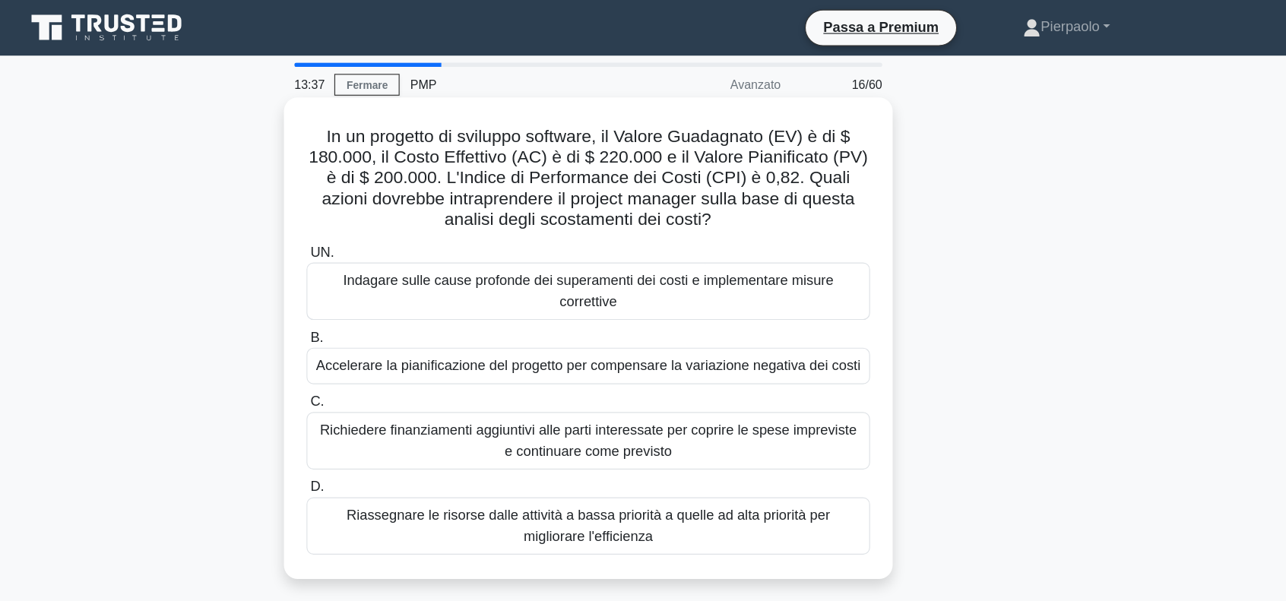
click at [658, 263] on font "Indagare sulle cause profonde dei superamenti dei costi e implementare misure c…" at bounding box center [643, 254] width 429 height 31
click at [397, 226] on input "UN. Indagare sulle cause profonde dei superamenti dei costi e implementare misu…" at bounding box center [397, 221] width 0 height 10
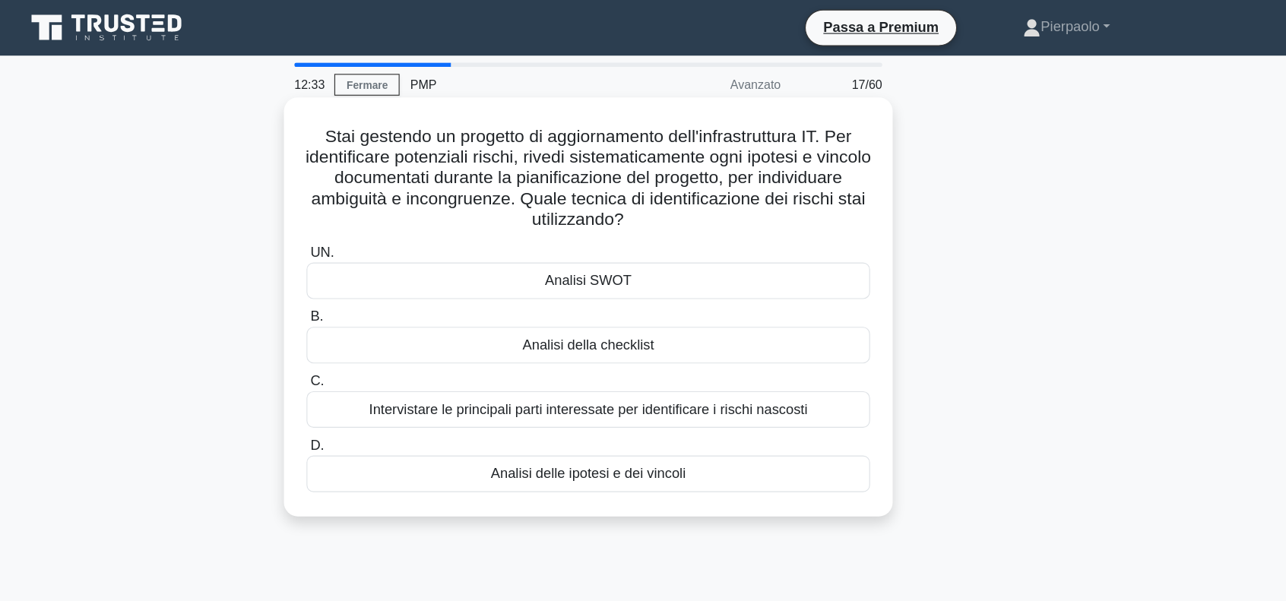
click at [642, 302] on font "Analisi della checklist" at bounding box center [642, 301] width 115 height 13
click at [397, 282] on input "B. Analisi della checklist" at bounding box center [397, 277] width 0 height 10
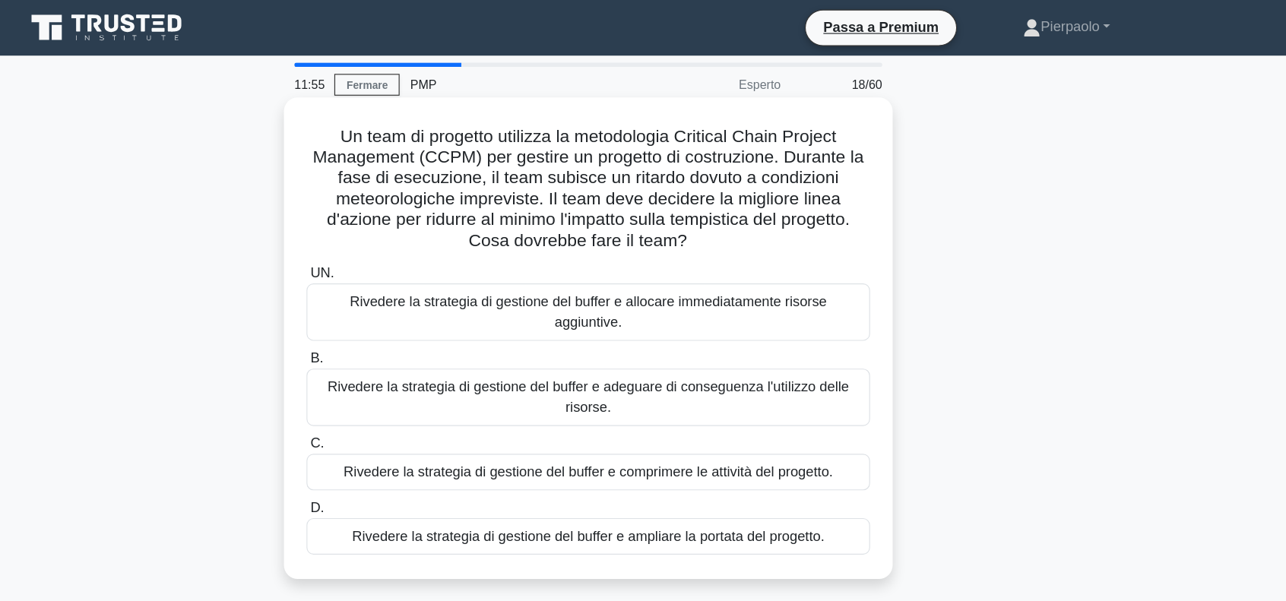
click at [610, 331] on font "Rivedere la strategia di gestione del buffer e adeguare di conseguenza l'utiliz…" at bounding box center [643, 346] width 456 height 31
click at [397, 318] on input "B. Rivedere la strategia di gestione del buffer e adeguare di conseguenza l'uti…" at bounding box center [397, 314] width 0 height 10
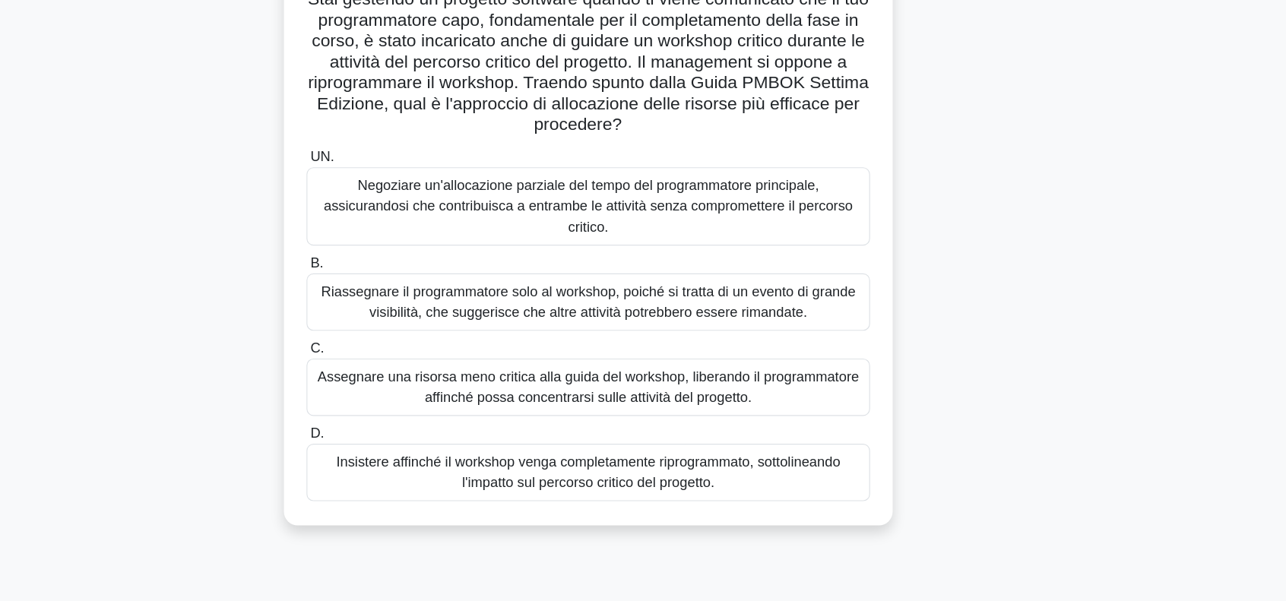
scroll to position [66, 0]
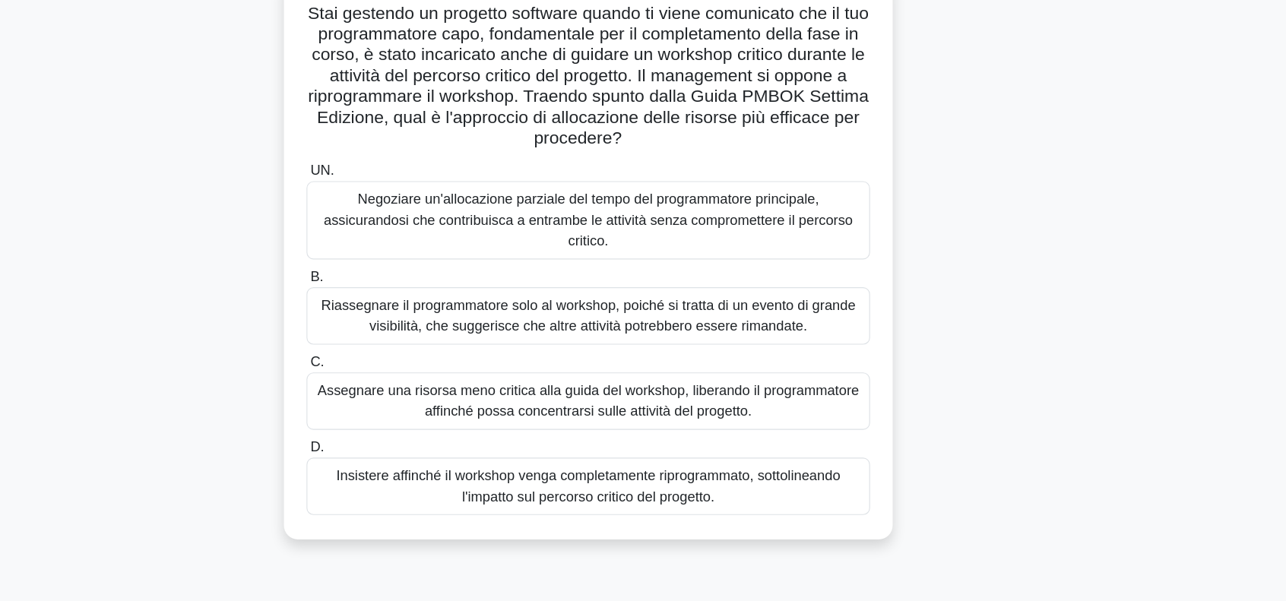
click at [642, 232] on font "Negoziare un'allocazione parziale del tempo del programmatore principale, assic…" at bounding box center [643, 233] width 462 height 49
click at [397, 196] on input "UN. Negoziare un'allocazione parziale del tempo del programmatore principale, a…" at bounding box center [397, 191] width 0 height 10
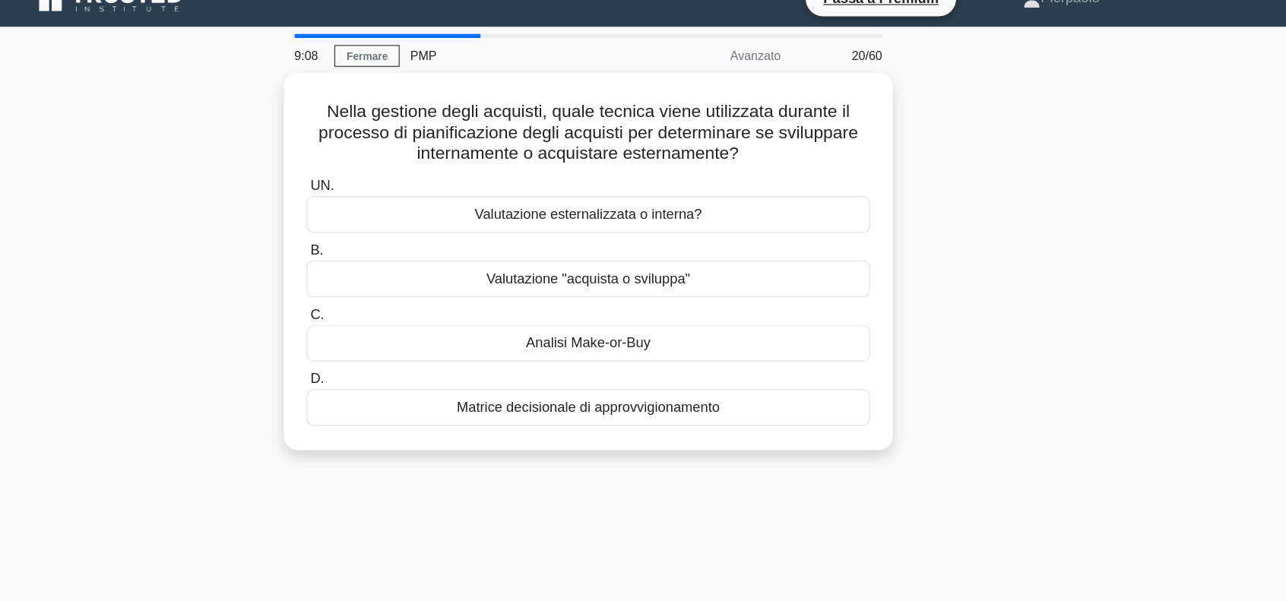
scroll to position [0, 0]
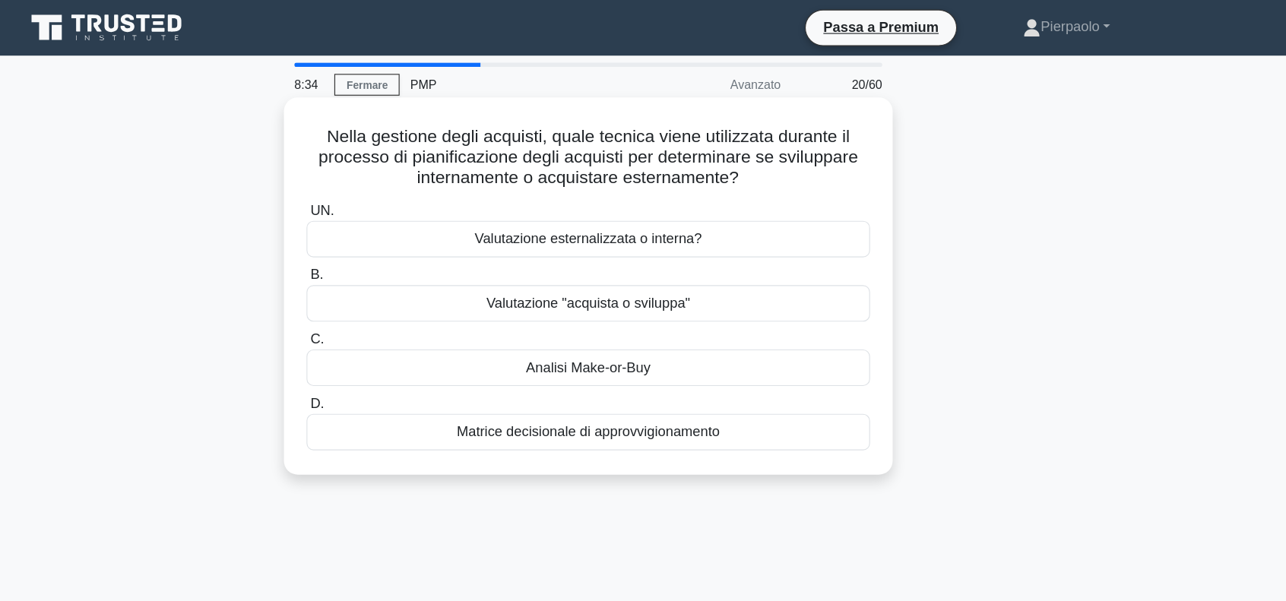
click at [661, 321] on font "Analisi Make-or-Buy" at bounding box center [642, 321] width 109 height 13
click at [397, 302] on input "C. Analisi Make-or-Buy" at bounding box center [397, 297] width 0 height 10
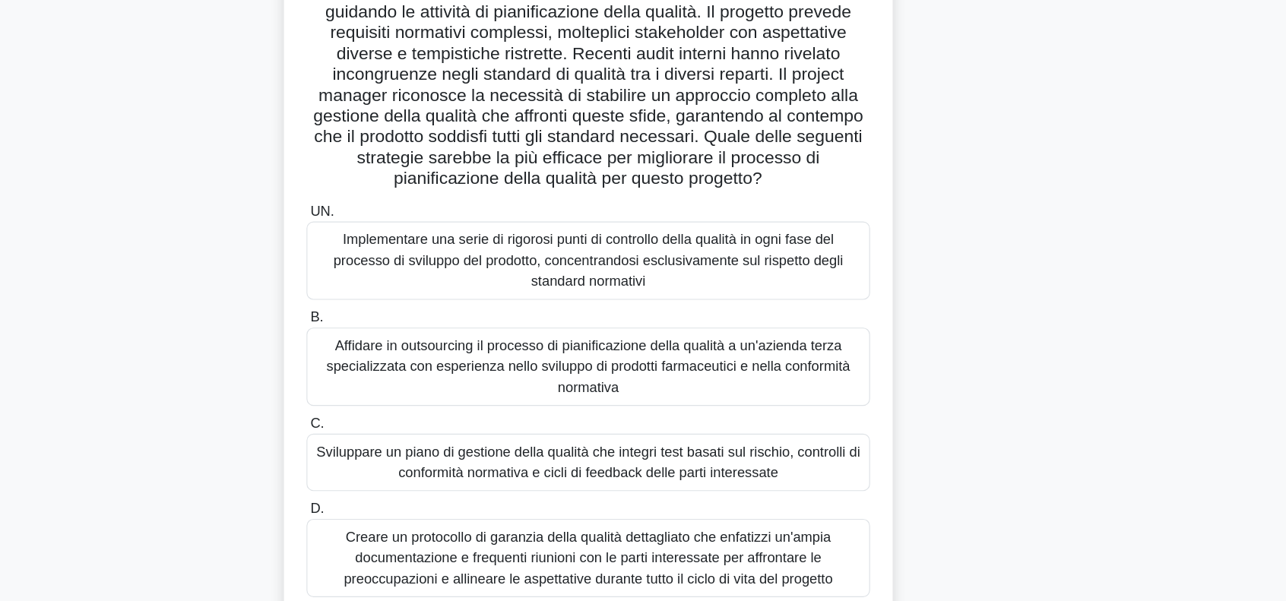
scroll to position [65, 0]
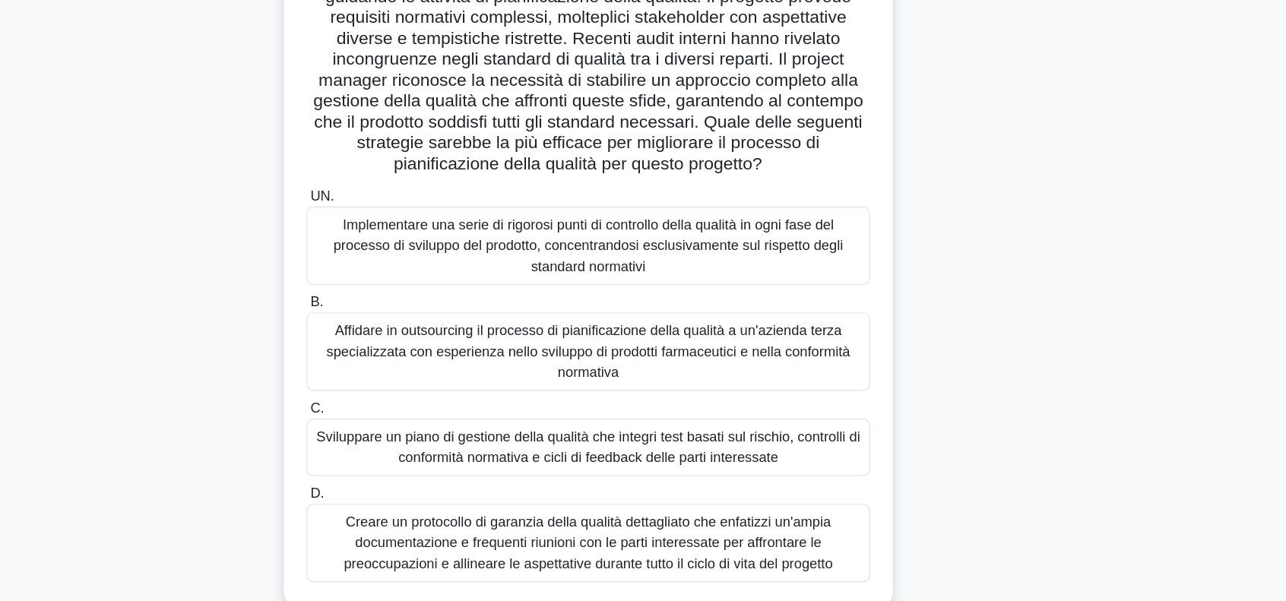
click at [737, 482] on font "Sviluppare un piano di gestione della qualità che integri test basati sul risch…" at bounding box center [642, 466] width 475 height 31
click at [397, 438] on input "C. Sviluppare un piano di gestione della qualità che integri test basati sul ri…" at bounding box center [397, 433] width 0 height 10
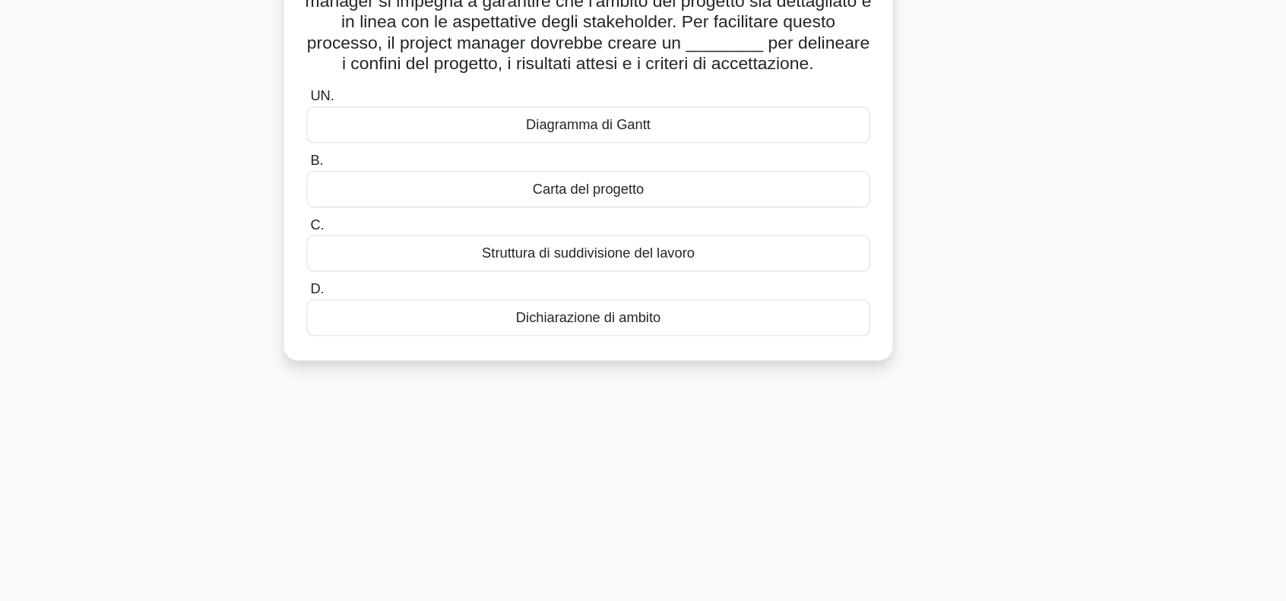
scroll to position [0, 0]
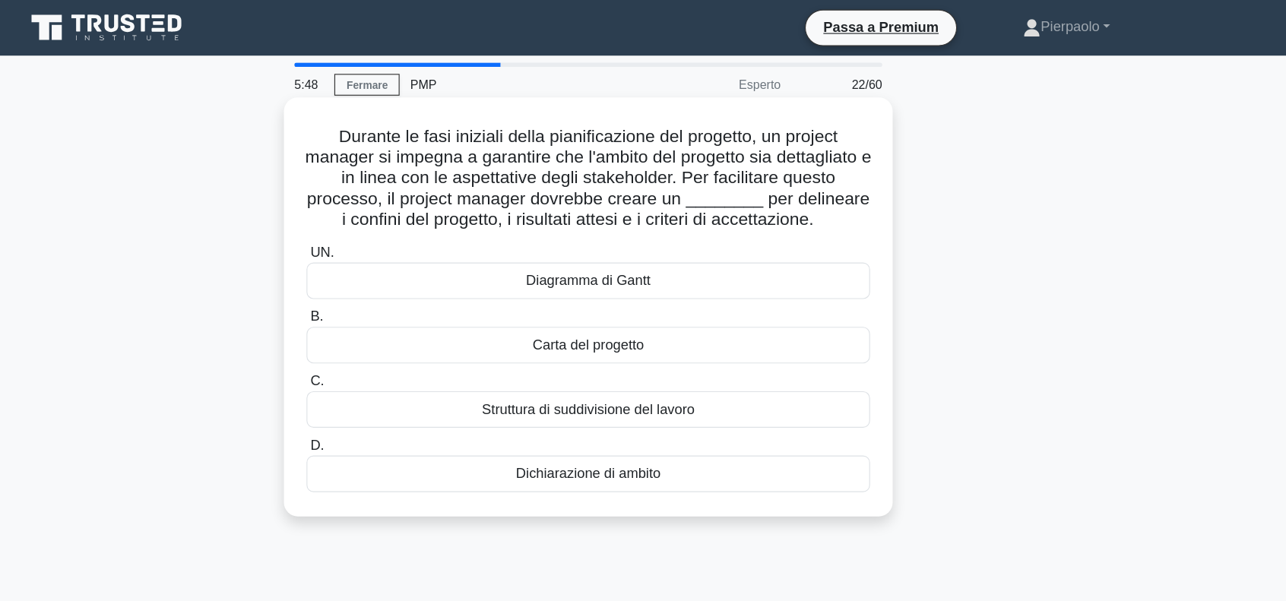
click at [639, 308] on font "Carta del progetto" at bounding box center [642, 301] width 97 height 13
click at [397, 282] on input "B. Carta del progetto" at bounding box center [397, 277] width 0 height 10
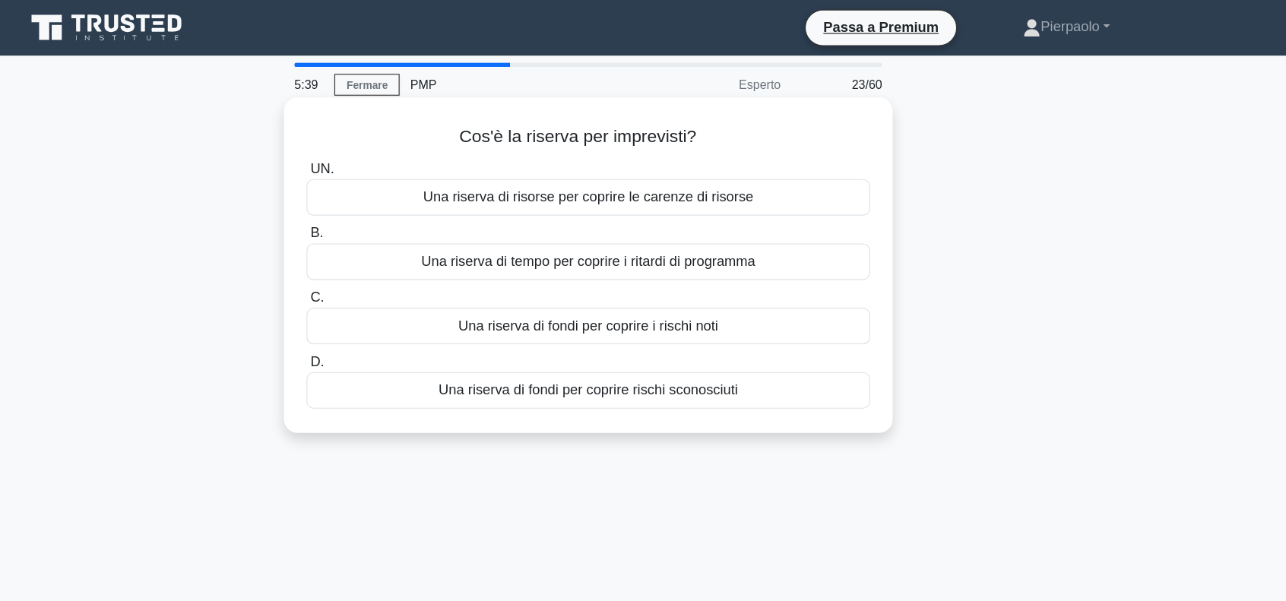
click at [621, 339] on font "Una riserva di fondi per coprire rischi sconosciuti" at bounding box center [642, 340] width 261 height 13
click at [397, 321] on input "D. Una riserva di fondi per coprire rischi sconosciuti" at bounding box center [397, 317] width 0 height 10
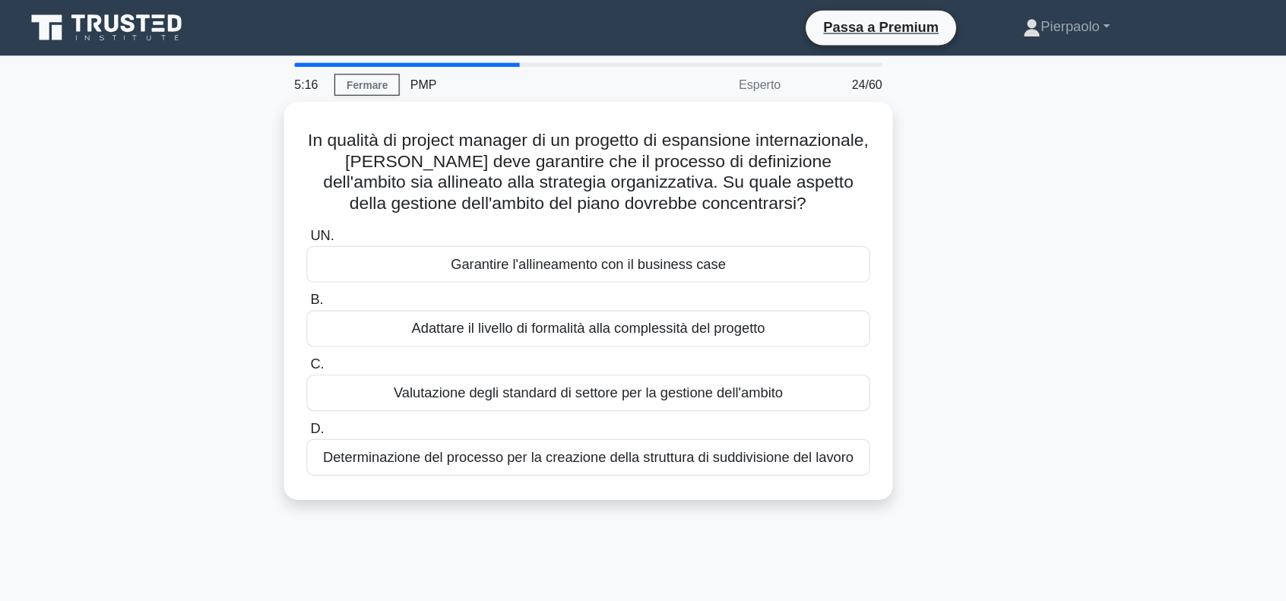
click at [621, 339] on font "Valutazione degli standard di settore per la gestione dell'ambito" at bounding box center [643, 343] width 340 height 13
click at [397, 324] on input "C. Valutazione degli standard di settore per la gestione dell'ambito" at bounding box center [397, 319] width 0 height 10
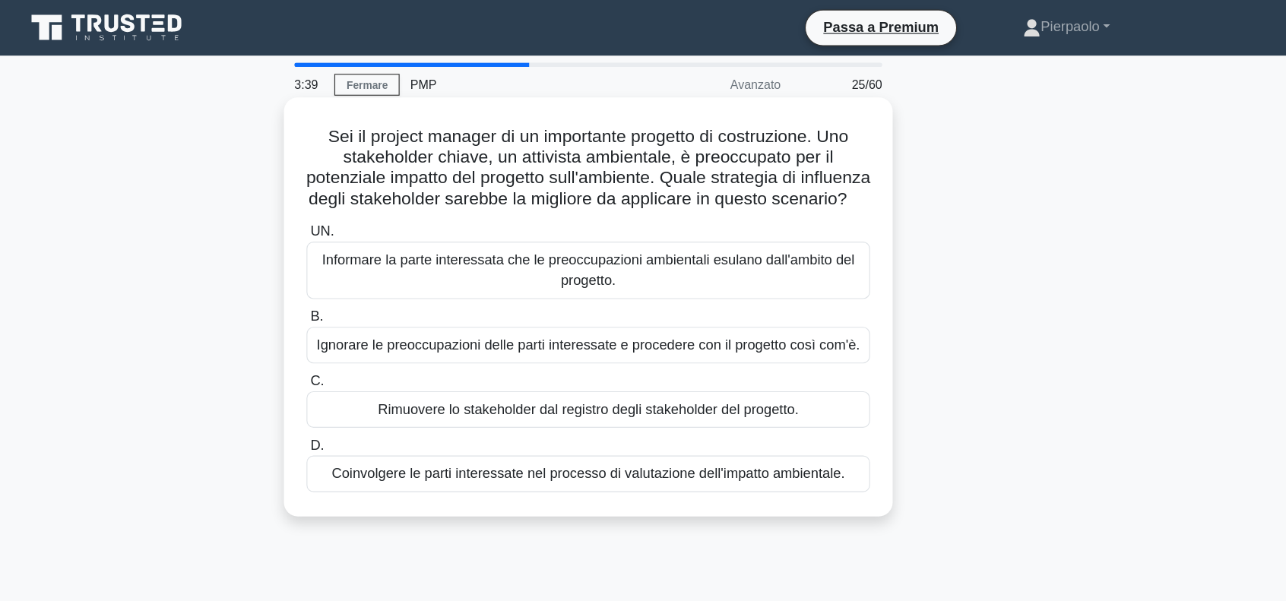
click at [578, 420] on font "Coinvolgere le parti interessate nel processo di valutazione dell'impatto ambie…" at bounding box center [643, 413] width 448 height 13
click at [397, 394] on input "D. Coinvolgere le parti interessate nel processo di valutazione dell'impatto am…" at bounding box center [397, 390] width 0 height 10
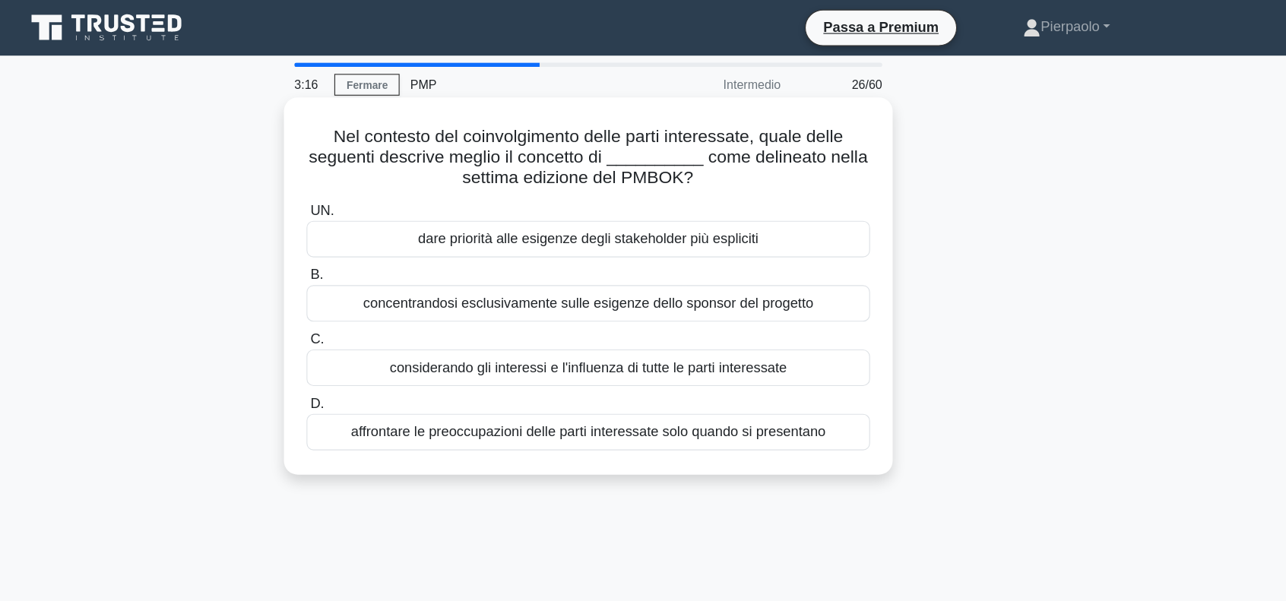
click at [634, 322] on font "considerando gli interessi e l'influenza di tutte le parti interessate" at bounding box center [643, 321] width 347 height 13
click at [397, 302] on input "C. considerando gli interessi e l'influenza di tutte le parti interessate" at bounding box center [397, 297] width 0 height 10
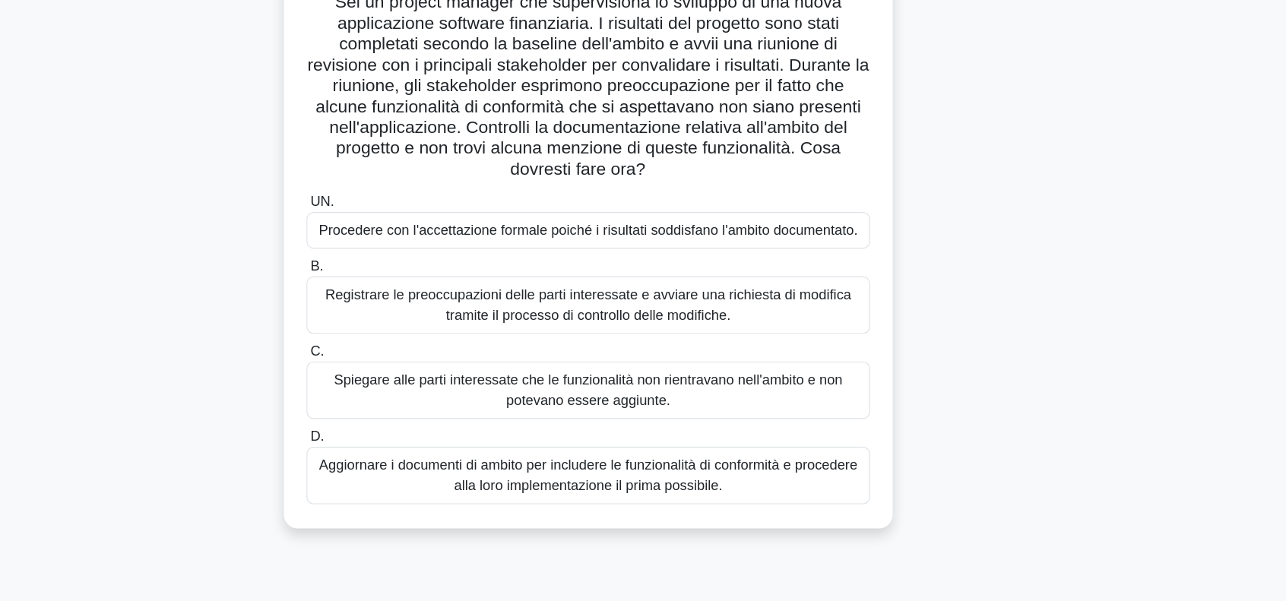
scroll to position [76, 0]
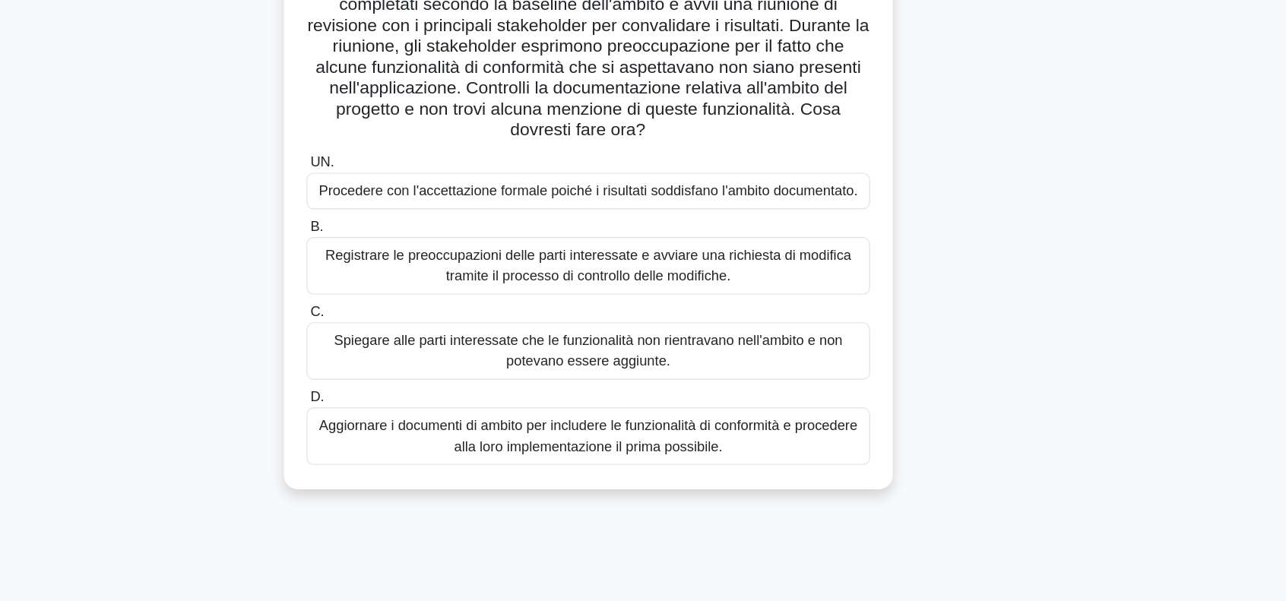
click at [639, 378] on font "Spiegare alle parti interessate che le funzionalità non rientravano nell'ambito…" at bounding box center [643, 381] width 445 height 31
click at [397, 353] on input "C. Spiegare alle parti interessate che le funzionalità non rientravano nell'amb…" at bounding box center [397, 349] width 0 height 10
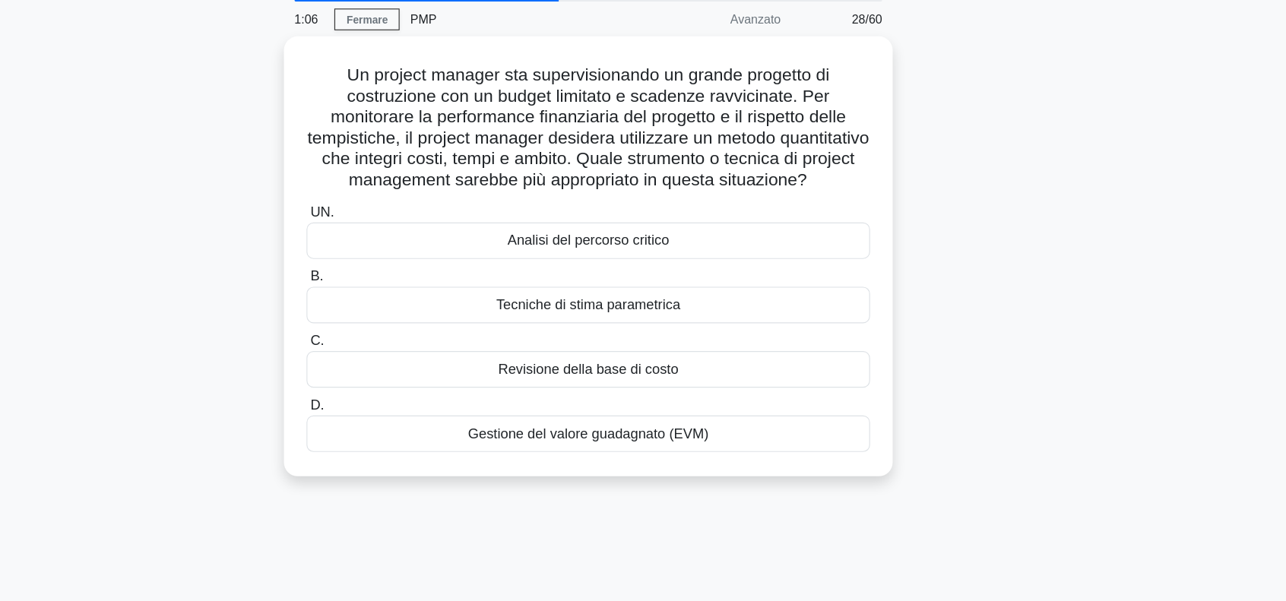
scroll to position [0, 0]
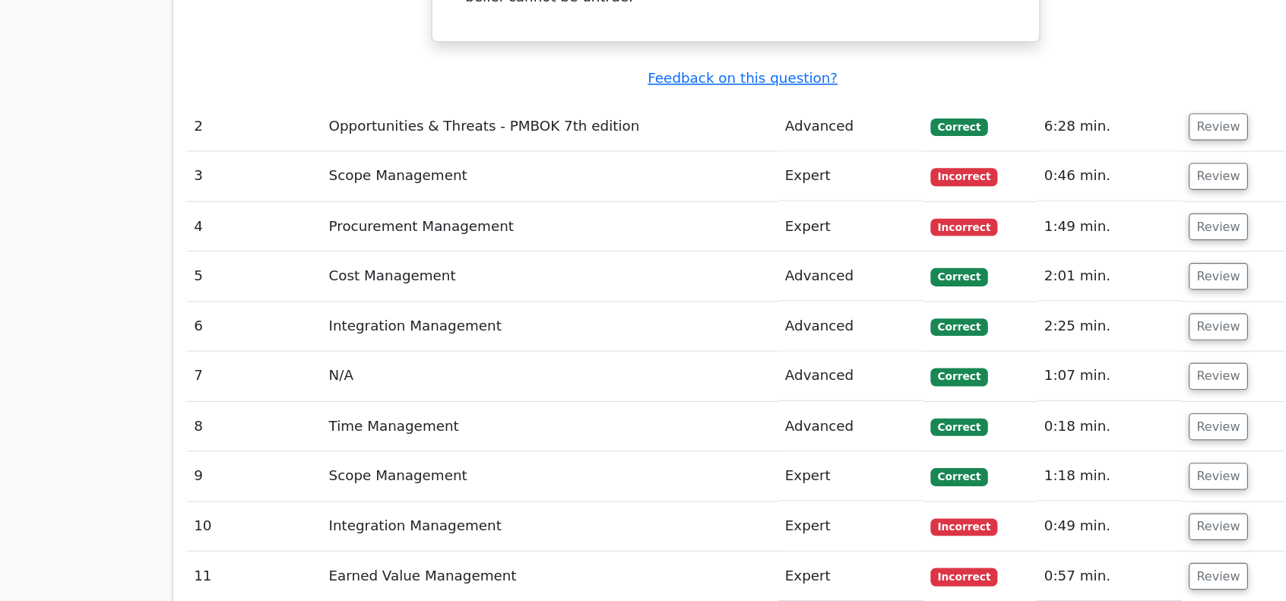
scroll to position [2295, 0]
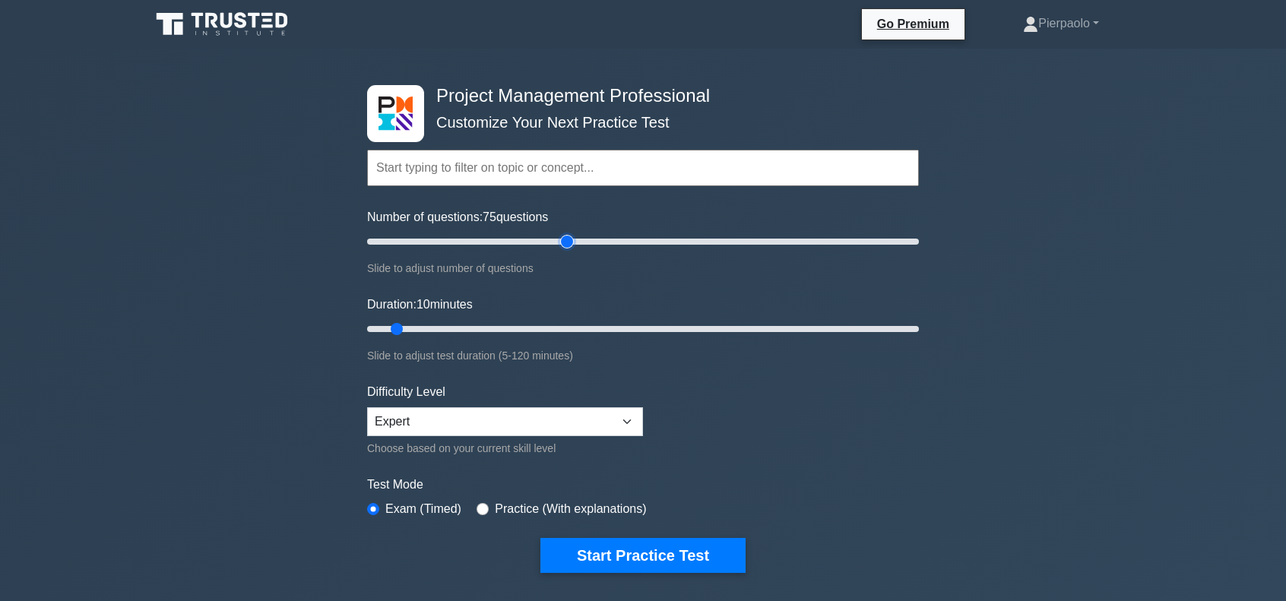
click at [565, 238] on input "Number of questions: 75 questions" at bounding box center [643, 242] width 552 height 18
click at [499, 239] on input "Number of questions: 50 questions" at bounding box center [643, 242] width 552 height 18
type input "40"
click at [476, 242] on input "Number of questions: 40 questions" at bounding box center [643, 242] width 552 height 18
click at [508, 328] on input "Duration: 35 minutes" at bounding box center [643, 329] width 552 height 18
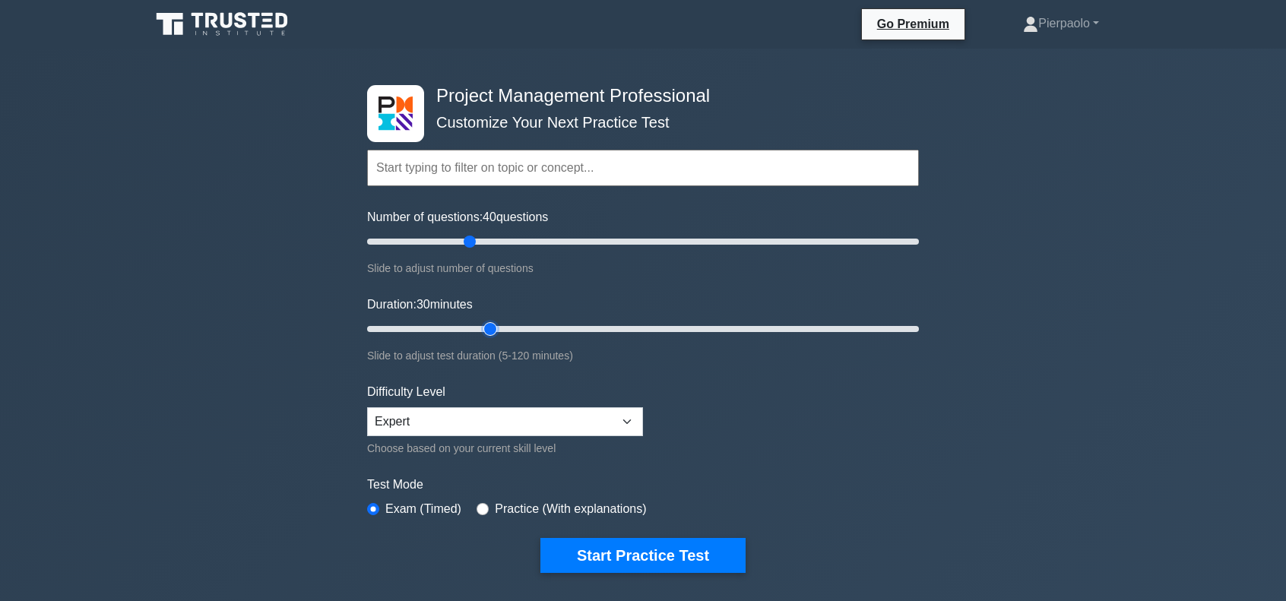
type input "30"
click at [491, 328] on input "Duration: 30 minutes" at bounding box center [643, 329] width 552 height 18
click at [532, 435] on div "Difficulty Level Beginner Intermediate Expert Choose based on your current skil…" at bounding box center [505, 420] width 276 height 74
click at [526, 421] on select "Beginner Intermediate Expert" at bounding box center [505, 421] width 276 height 29
click at [367, 407] on select "Beginner Intermediate Expert" at bounding box center [505, 421] width 276 height 29
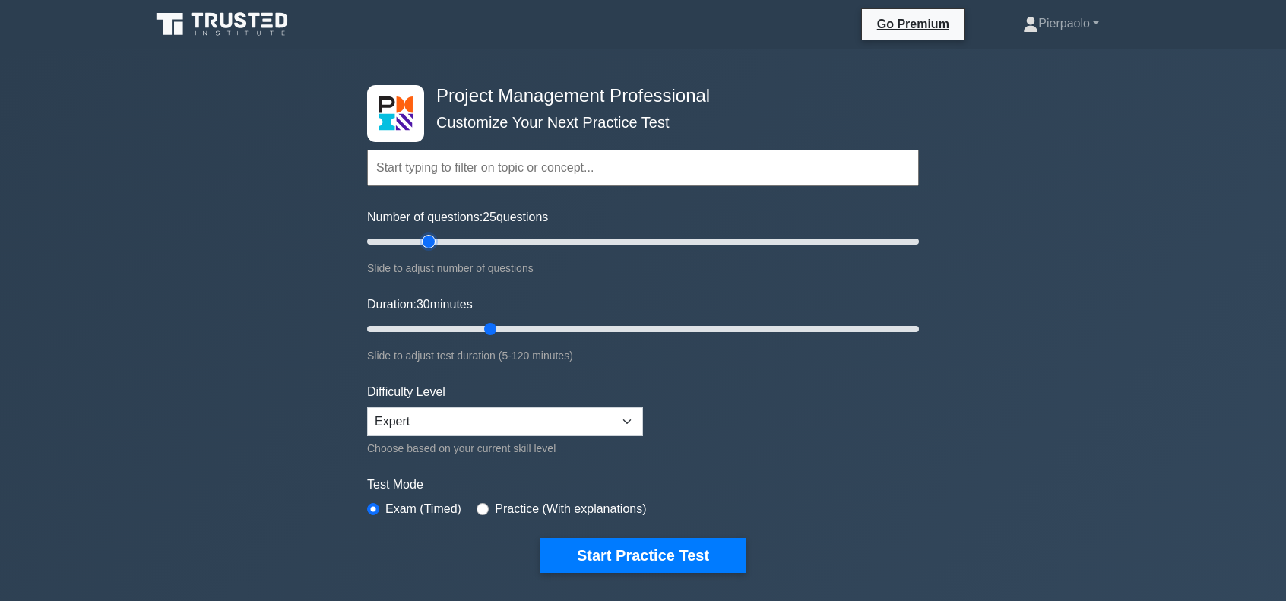
click at [423, 245] on input "Number of questions: 25 questions" at bounding box center [643, 242] width 552 height 18
click at [400, 242] on input "Number of questions: 15 questions" at bounding box center [643, 242] width 552 height 18
type input "20"
click at [413, 240] on input "Number of questions: 20 questions" at bounding box center [643, 242] width 552 height 18
click at [396, 328] on input "Duration: 10 minutes" at bounding box center [643, 329] width 552 height 18
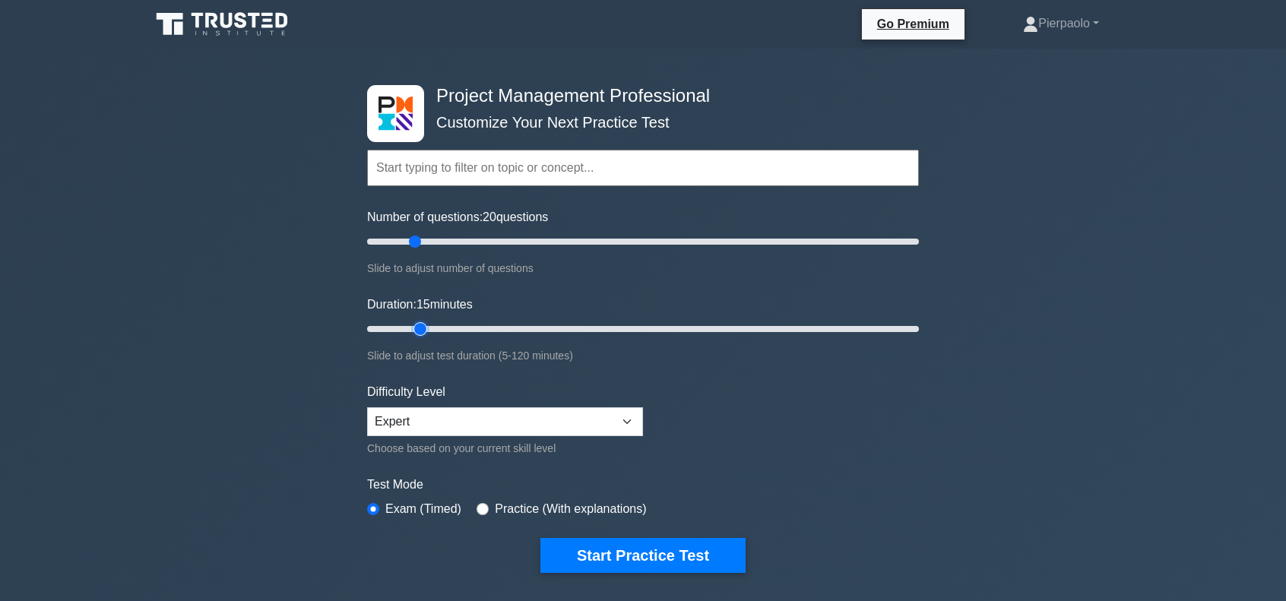
type input "15"
click at [412, 331] on input "Duration: 15 minutes" at bounding box center [643, 329] width 552 height 18
click at [615, 551] on button "Start Practice Test" at bounding box center [642, 555] width 205 height 35
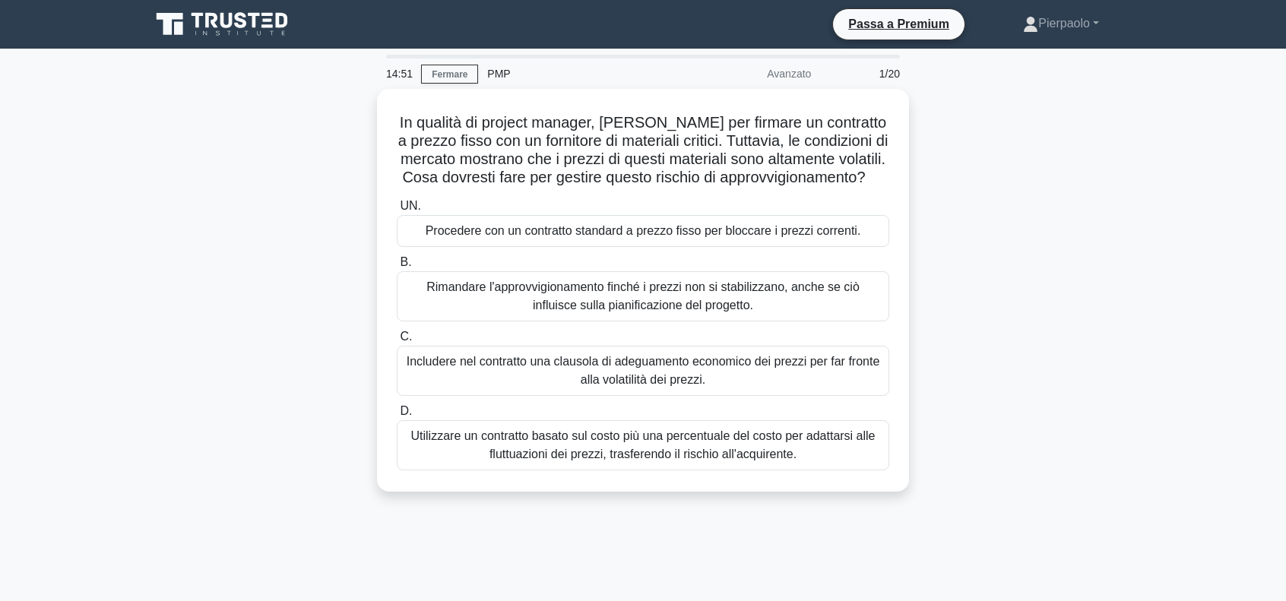
click at [1076, 136] on div "In qualità di project manager, [PERSON_NAME] per firmare un contratto a prezzo …" at bounding box center [642, 299] width 1003 height 421
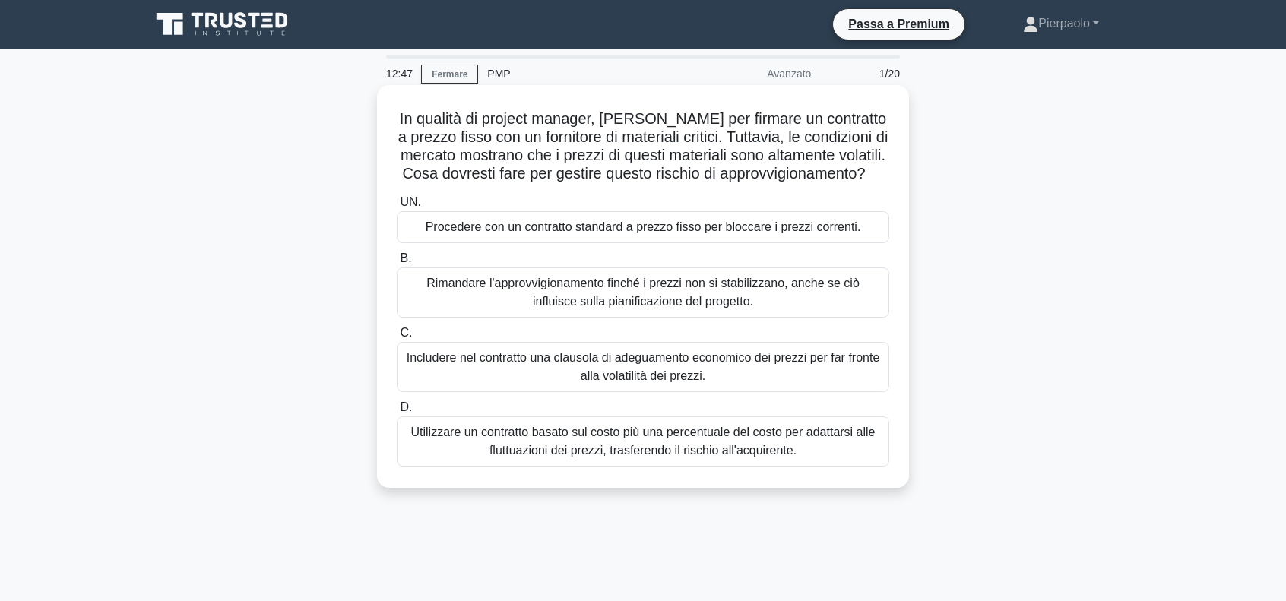
click at [651, 382] on font "Includere nel contratto una clausola di adeguamento economico dei prezzi per fa…" at bounding box center [643, 366] width 473 height 31
click at [397, 338] on input "C. Includere nel contratto una clausola di adeguamento economico dei prezzi per…" at bounding box center [397, 333] width 0 height 10
